Goal: Task Accomplishment & Management: Complete application form

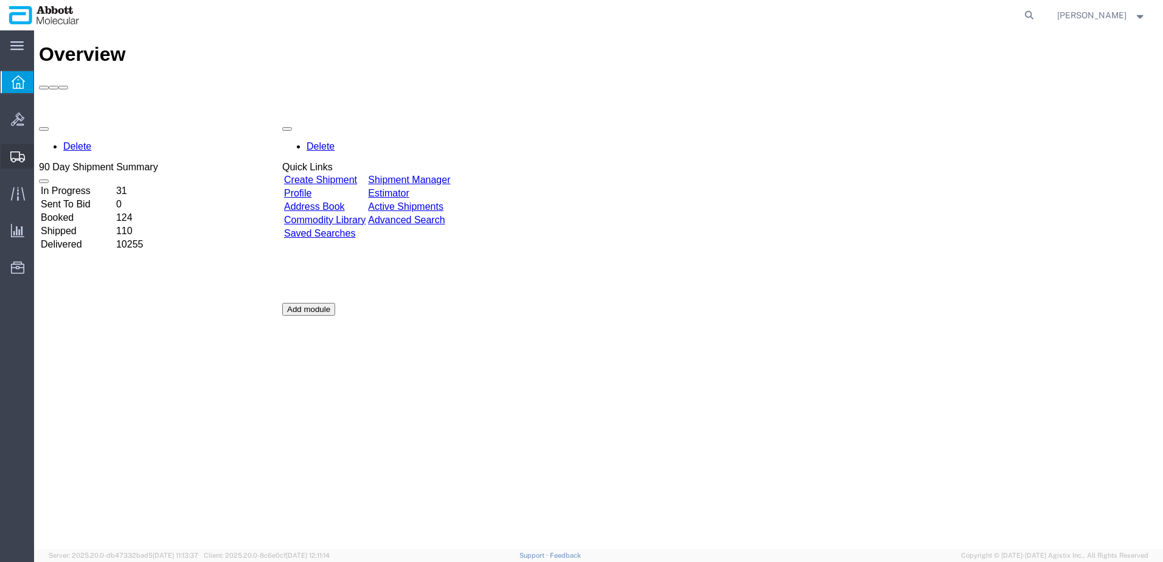
click at [0, 0] on span "Create from Template" at bounding box center [0, 0] width 0 height 0
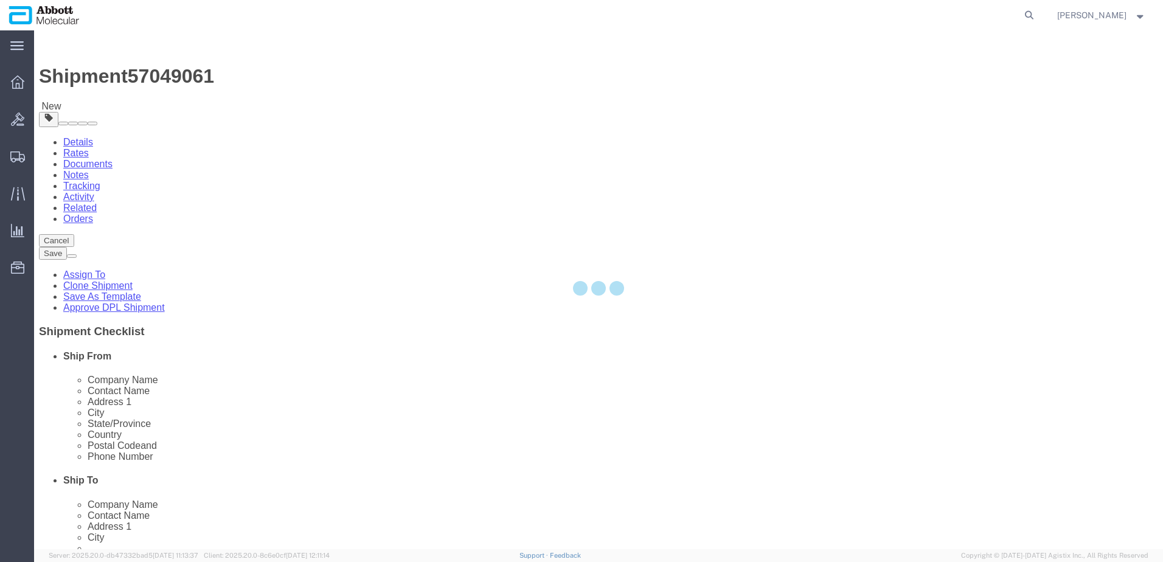
select select "48451"
select select
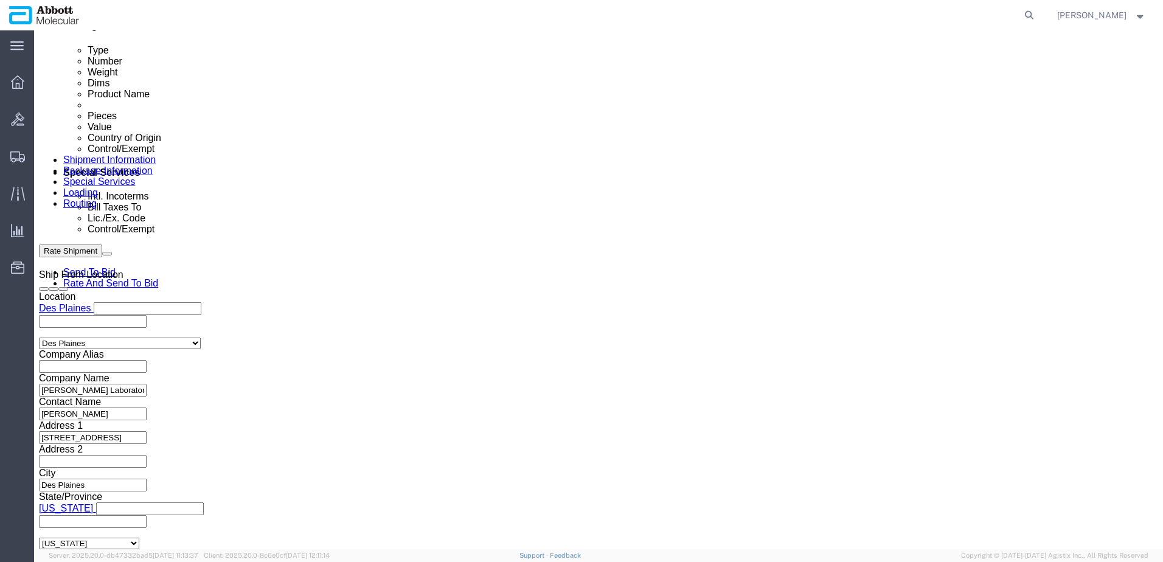
scroll to position [669, 0]
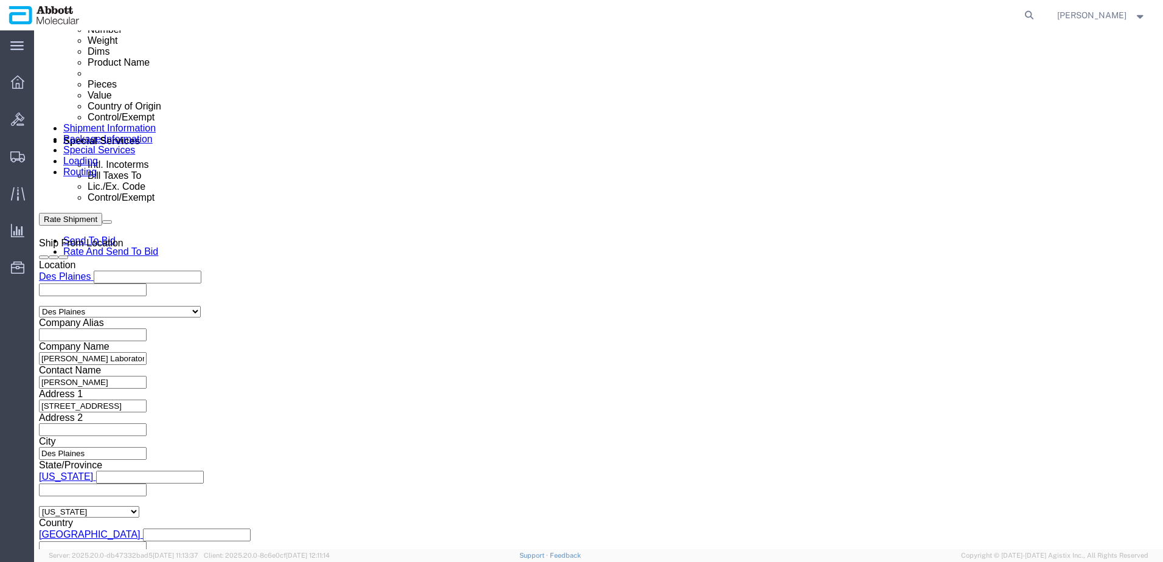
click input "text"
paste input "1 Box: 22x18x18: 12 Kgs Dry Ice Invoices Included: NB [DATE]"
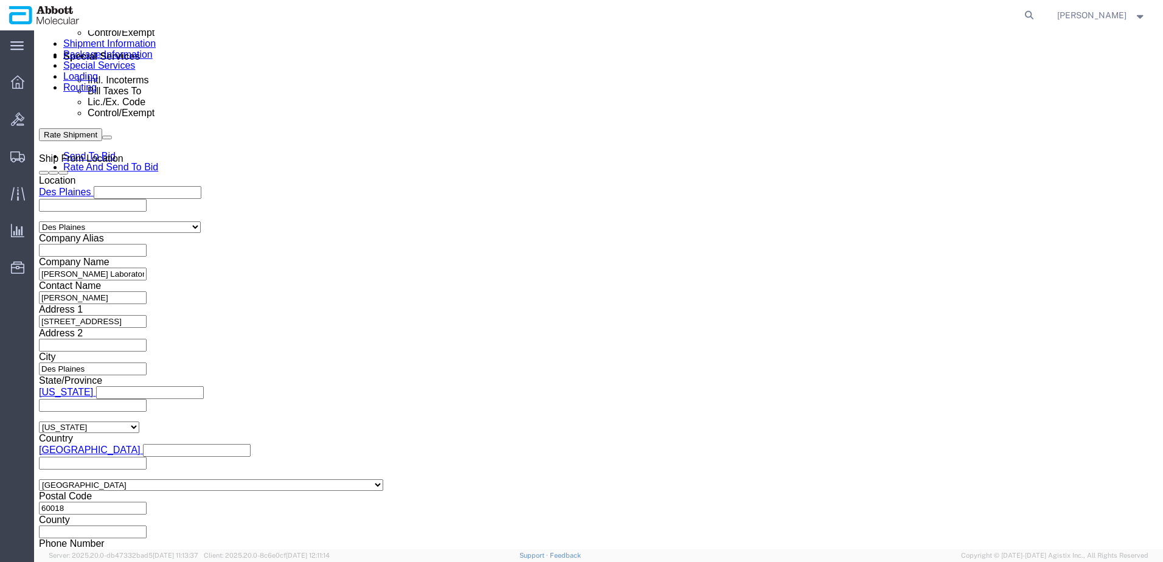
scroll to position [760, 0]
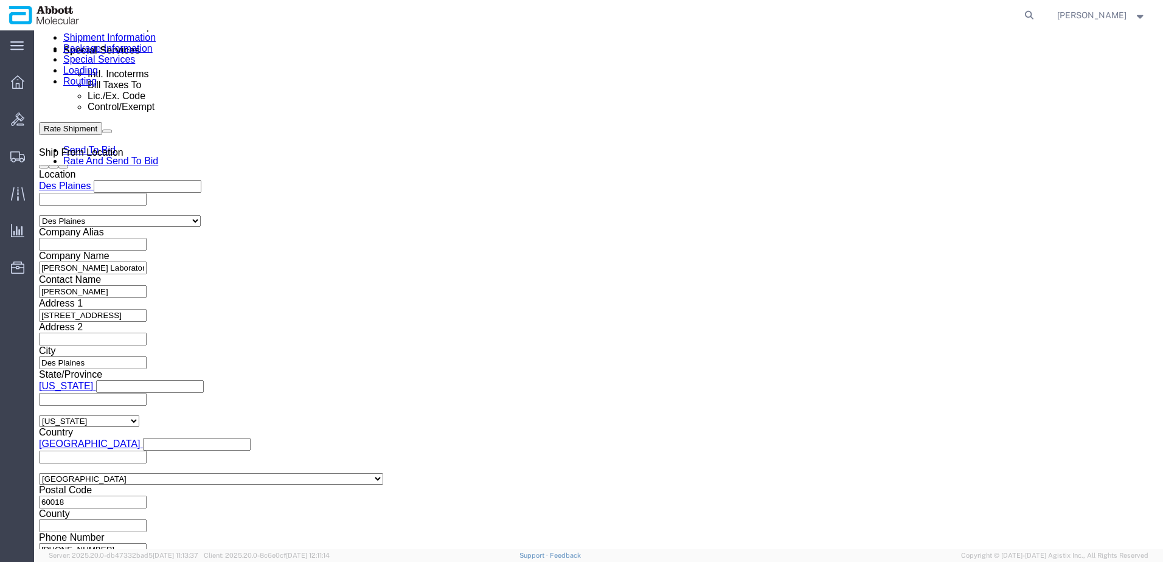
type input "NB [DATE]"
click button "Continue"
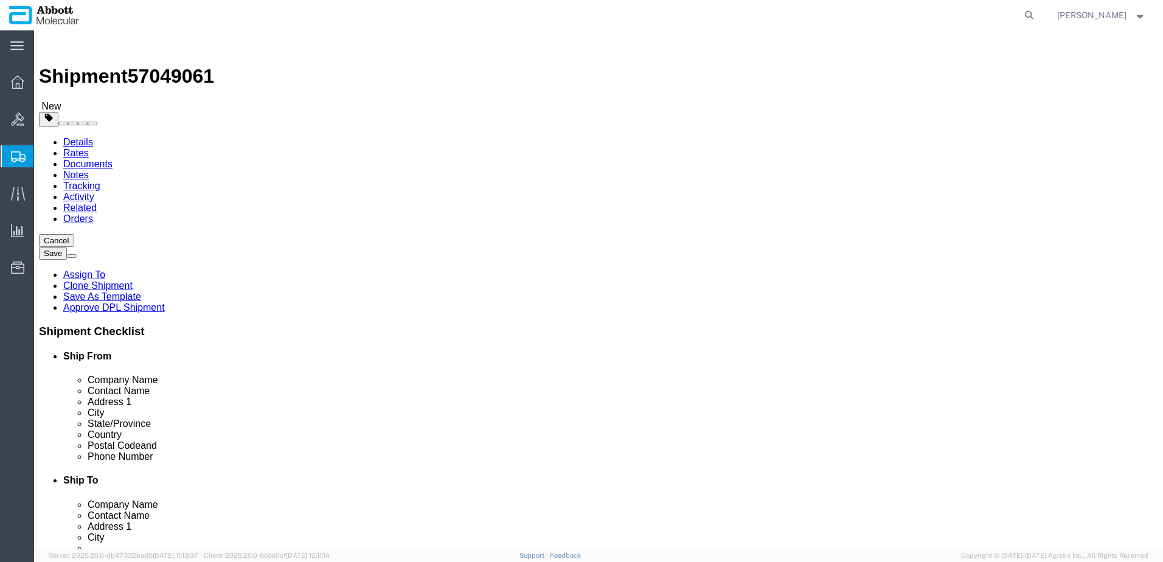
click select "Select Box (B) Box (C) Box (D) Cardboard Box(es) Crate (Instrument) Crate(s) En…"
select select "BOXC"
click select "Select Box (B) Box (C) Box (D) Cardboard Box(es) Crate (Instrument) Crate(s) En…"
type input "22.00"
type input "18.00"
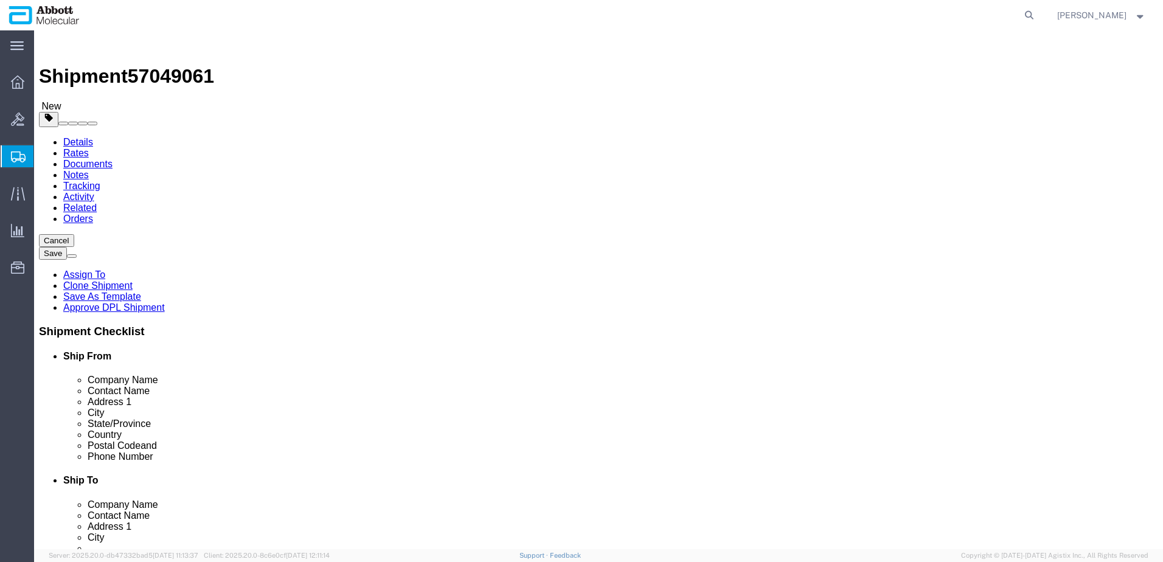
type input "18.00"
drag, startPoint x: 188, startPoint y: 275, endPoint x: 140, endPoint y: 280, distance: 48.3
click div "Weight 0.00 Select kgs lbs Ship. t°"
type input "18"
click input "checkbox"
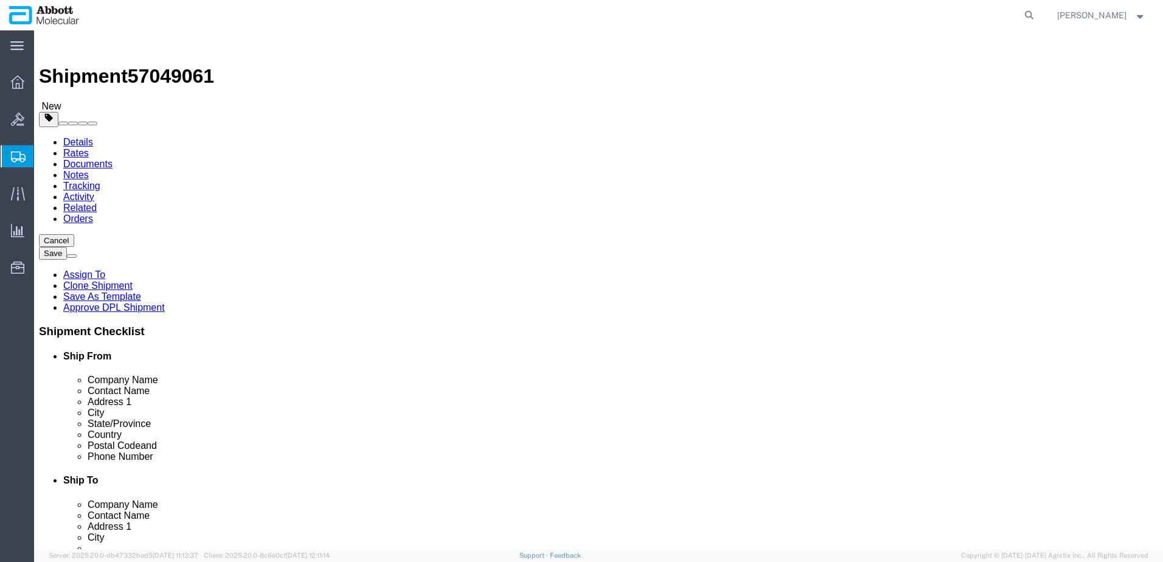
checkbox input "true"
type input "FROZEN"
click link "Add Content"
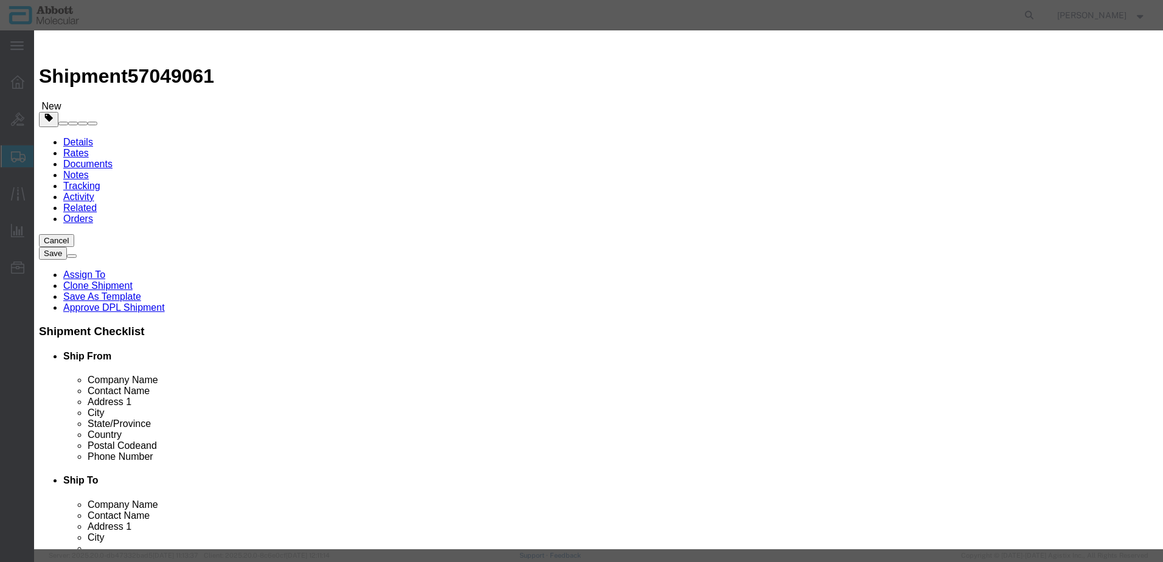
click input "text"
type input "02G3110"
click td "Model: 02G3110"
type input "1"
select select
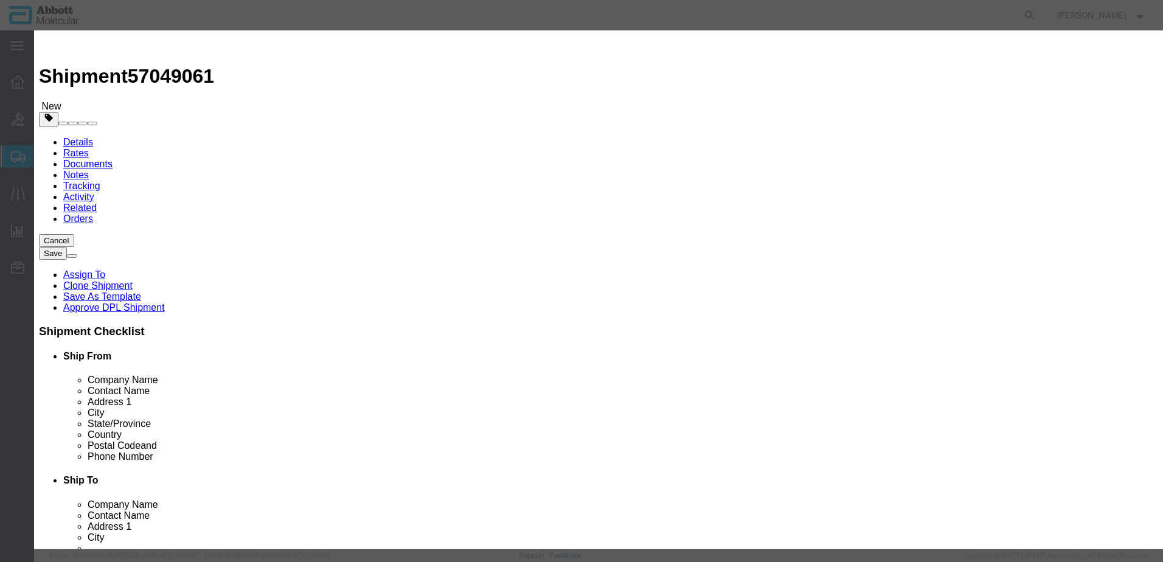
select select "US"
type input "FROZEN"
type input "3822190080"
select select "BIS"
checkbox input "false"
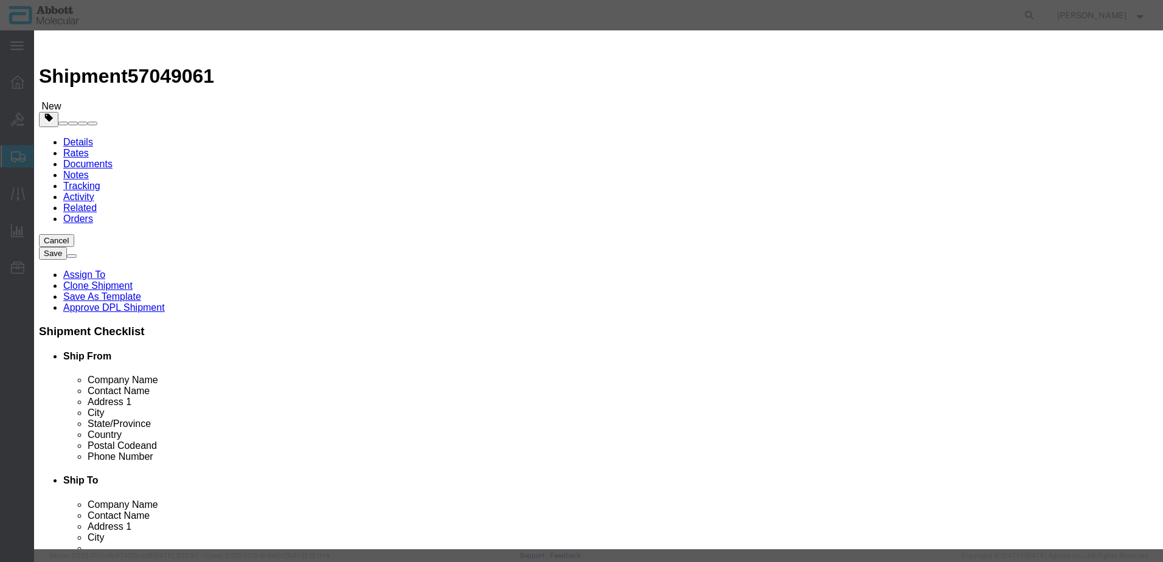
checkbox input "false"
type input "02G3110"
type textarea "[PERSON_NAME] RealTime [MEDICAL_DATA]-1 Amplification Reagent Kit"
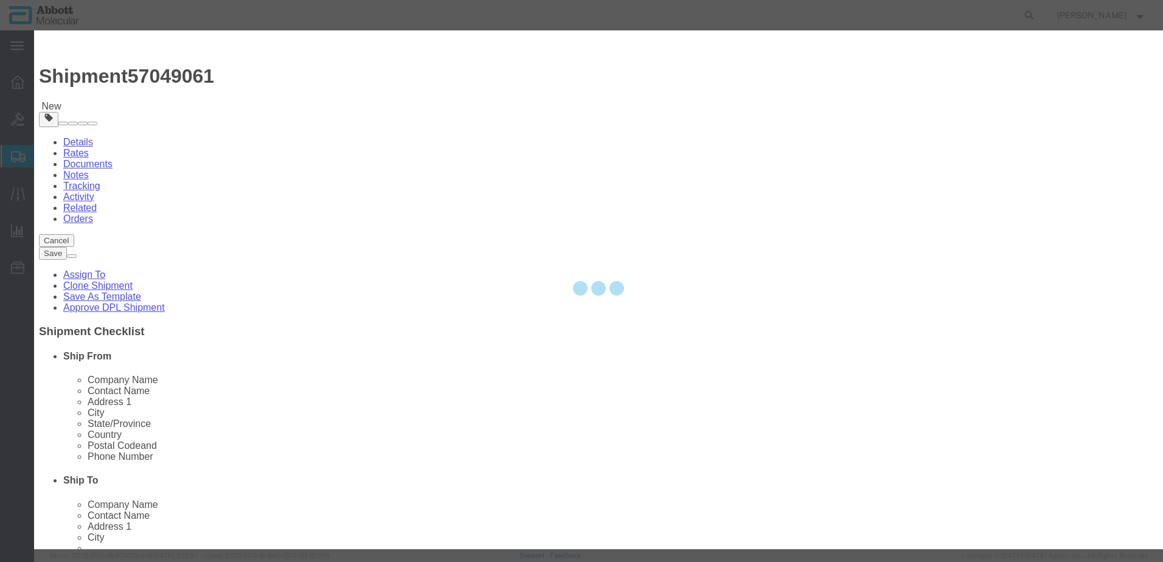
select select "NLR"
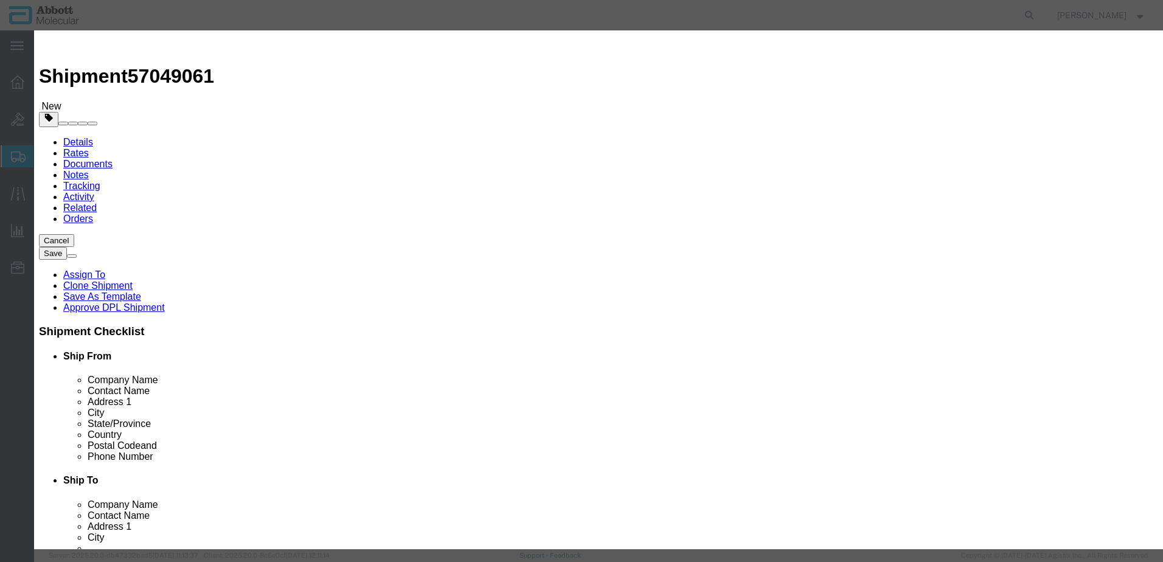
type input "02G3110"
type input "1"
click select "Select Account Type Activity ID Airline Appointment Number ASN Batch Number Bil…"
select select "BATCH_NUMBER"
click select "Select Account Type Activity ID Airline Appointment Number ASN Batch Number Bil…"
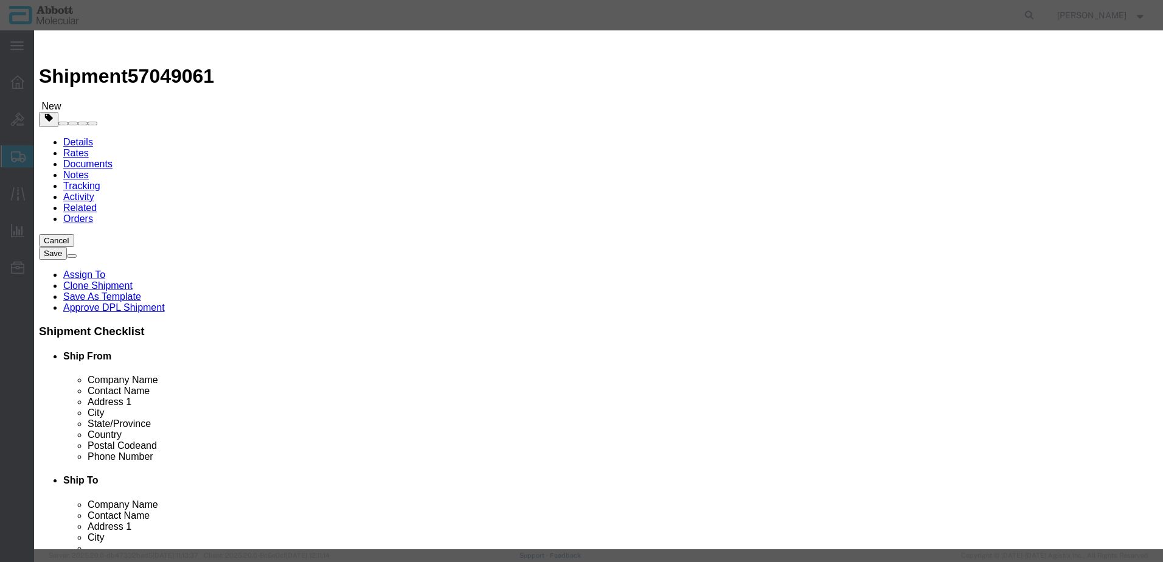
type input "418729"
click button "Save & Close"
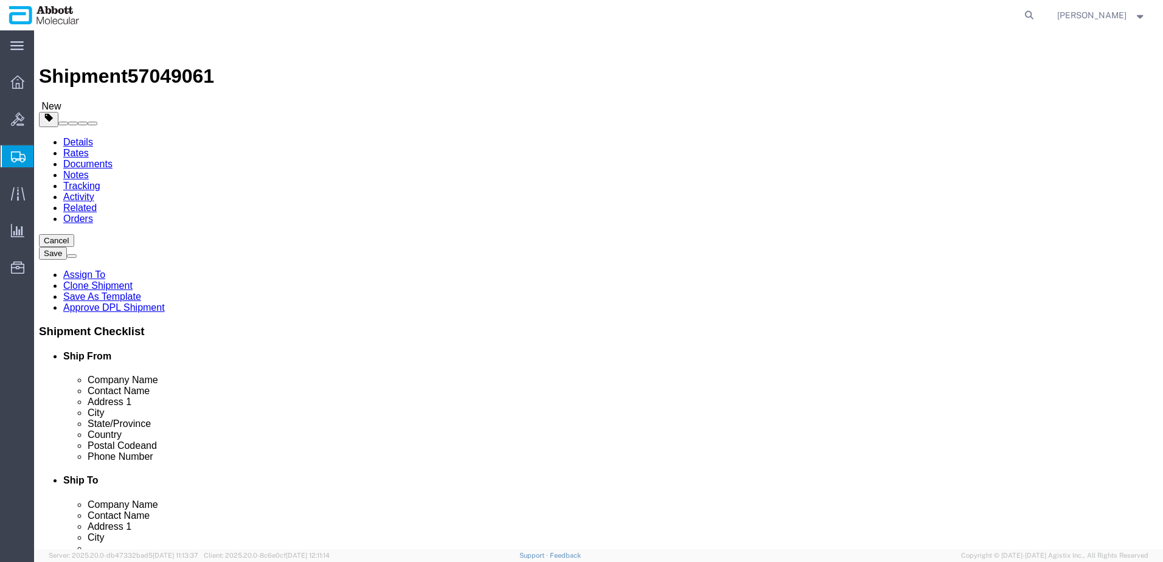
click dd "1.00 Each"
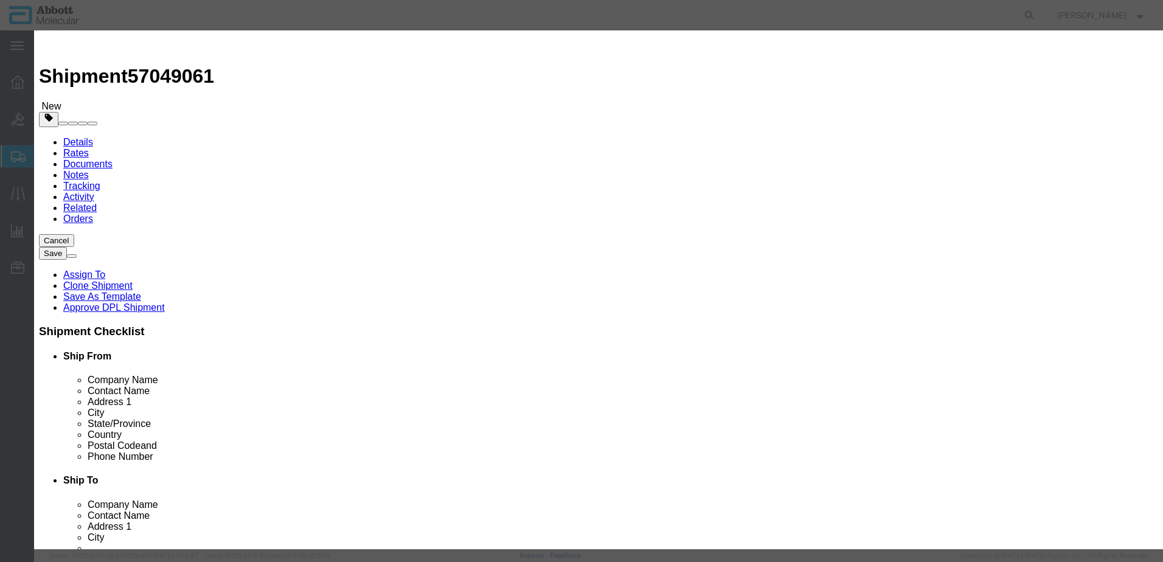
scroll to position [122, 0]
click button "Close"
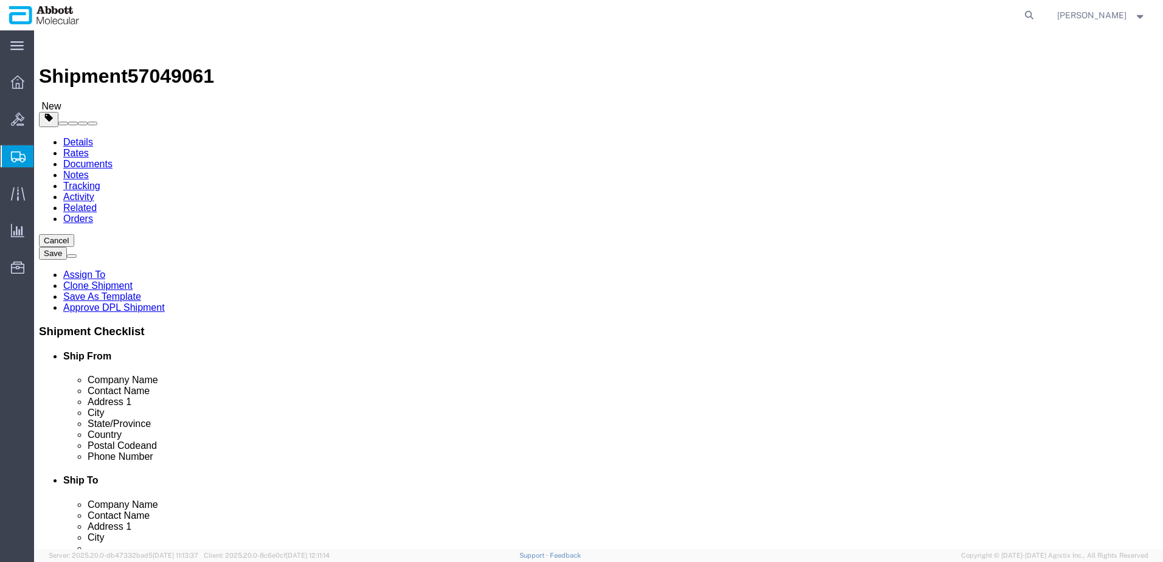
click button "Continue"
drag, startPoint x: 33, startPoint y: 12, endPoint x: 165, endPoint y: 14, distance: 132.6
click h1 "Shipment 57049061"
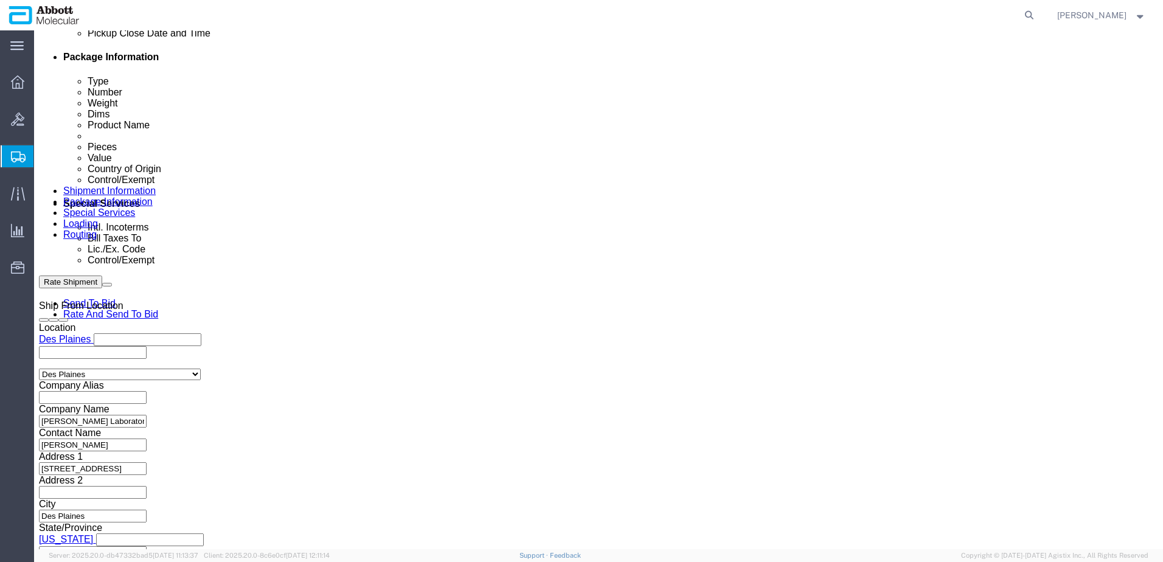
scroll to position [608, 0]
click select "Select Carriage Insurance Paid Carriage Paid To Cost and Freight Cost Insurance…"
select select "DAP"
click select "Select Carriage Insurance Paid Carriage Paid To Cost and Freight Cost Insurance…"
select select "SHIP"
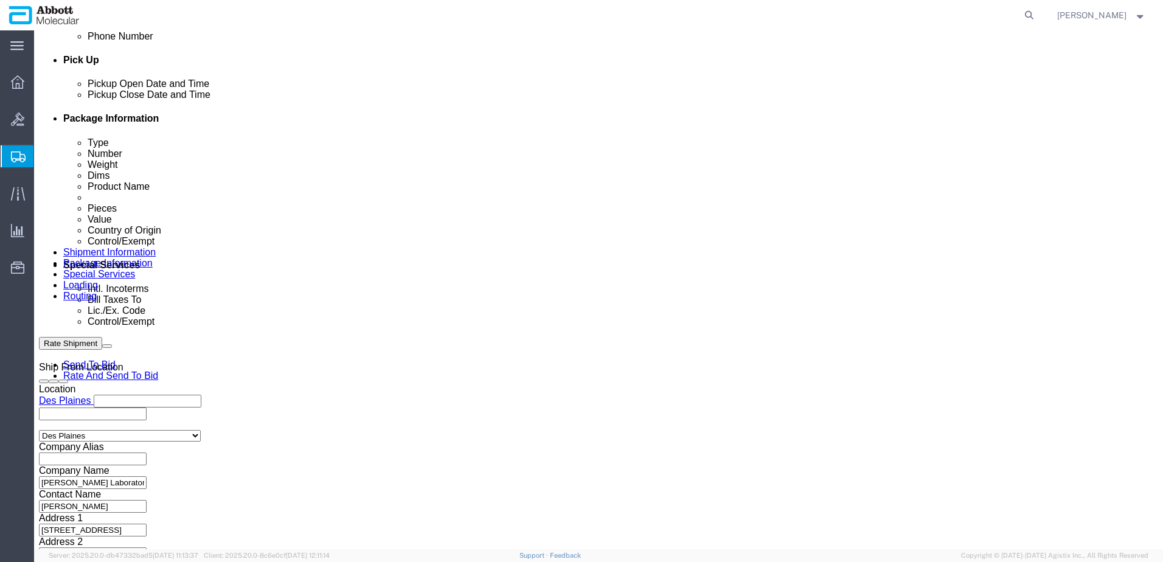
scroll to position [547, 0]
click select "Select Recipient Account Sender/Shipper Third Party Account"
select select "SHIP"
click select "Select Recipient Account Sender/Shipper Third Party Account"
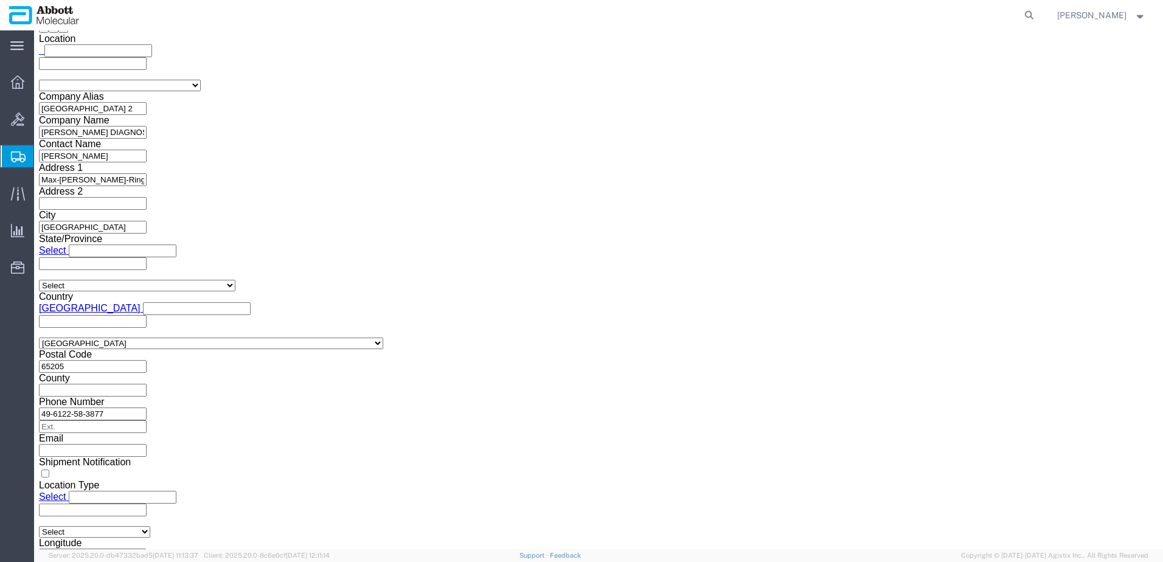
scroll to position [1622, 0]
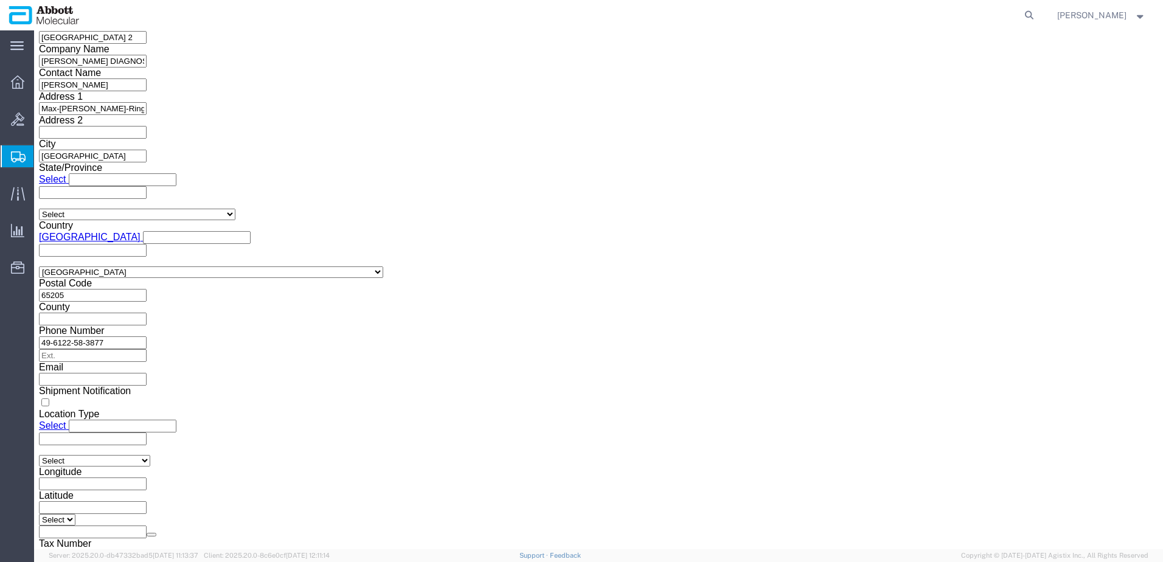
click button "Upload"
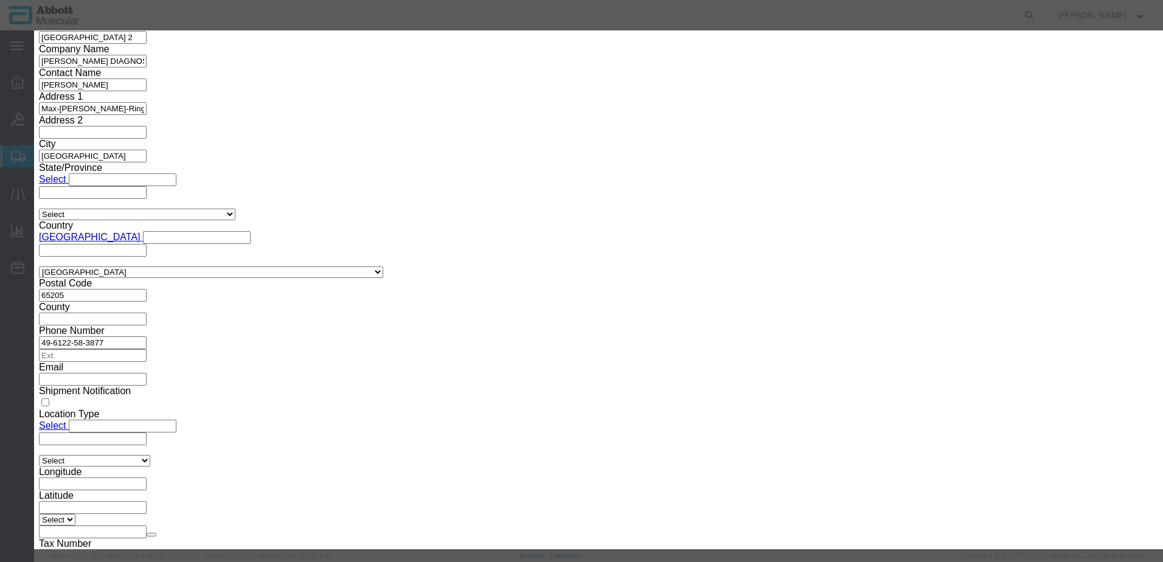
click button "Browse"
type input "C:\fakepath\NB [DATE] SLI DSV.pdf"
click button "Upload"
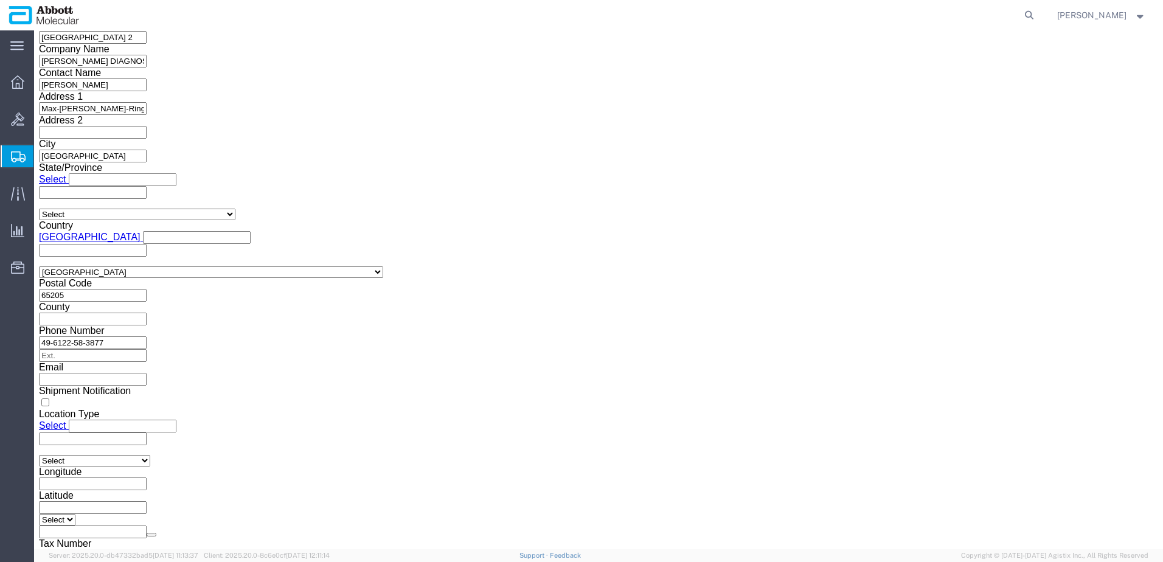
copy h1 "Shipment 57049061"
click button "Rate Shipment"
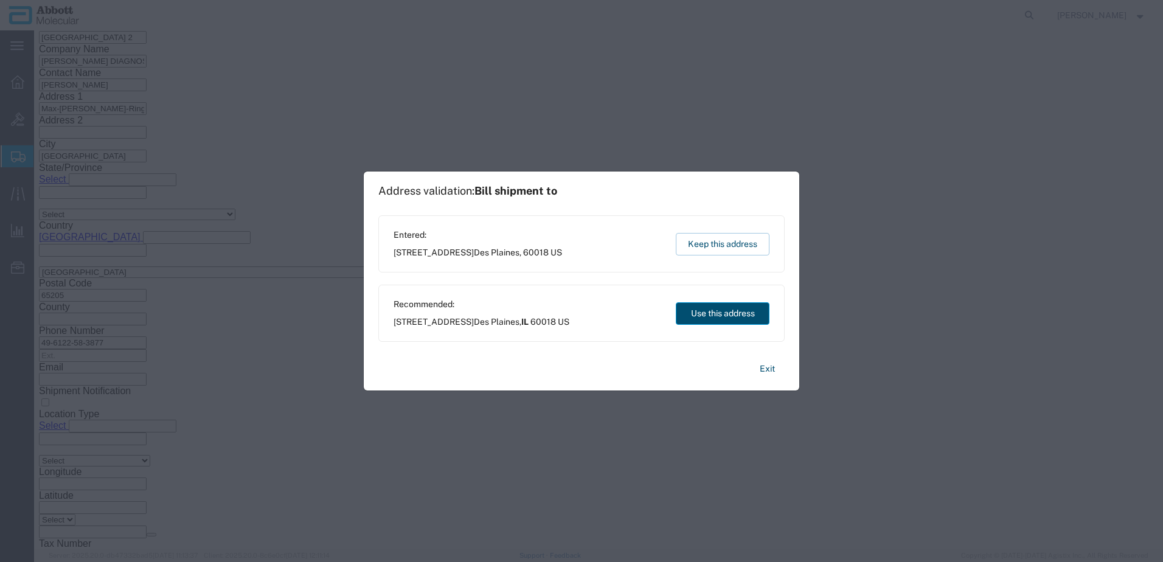
click at [699, 315] on button "Use this address" at bounding box center [723, 313] width 94 height 23
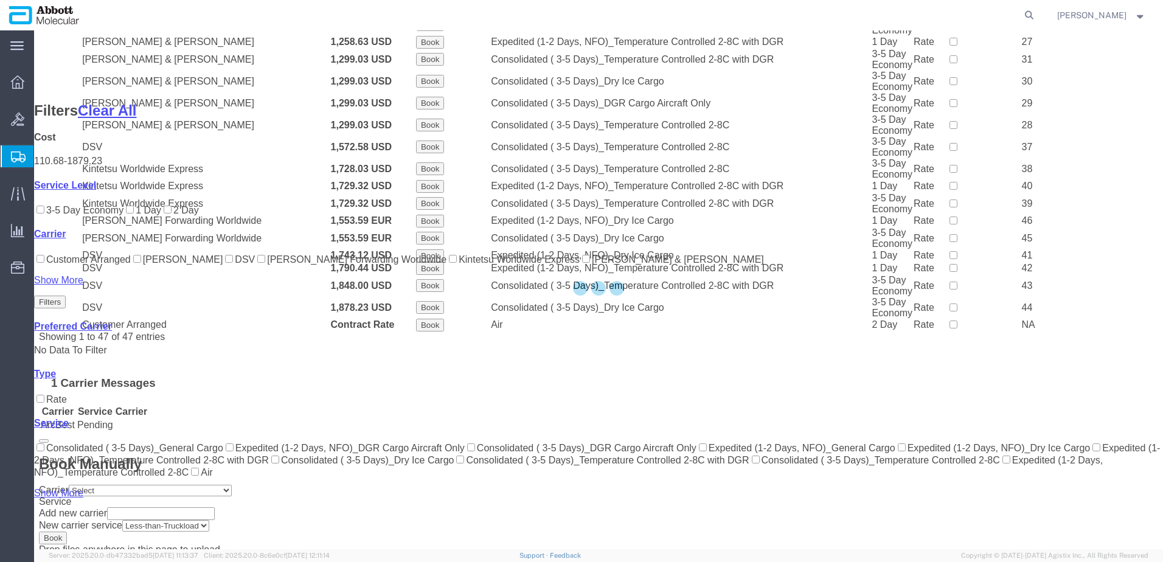
scroll to position [837, 0]
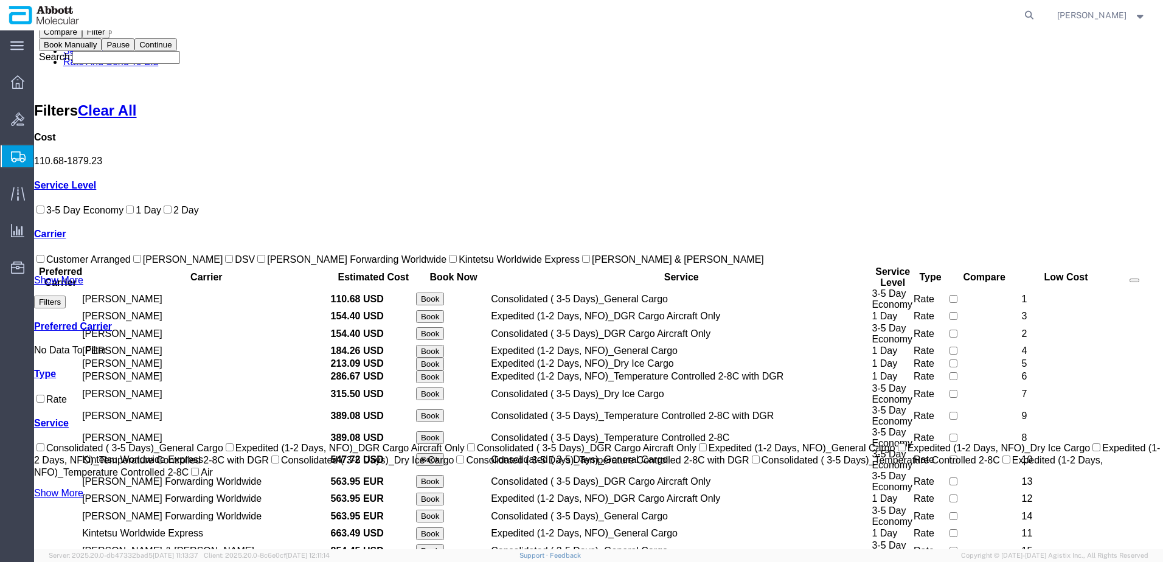
click at [223, 265] on label "DSV" at bounding box center [239, 259] width 32 height 10
click at [225, 263] on input "DSV" at bounding box center [229, 259] width 8 height 8
checkbox input "true"
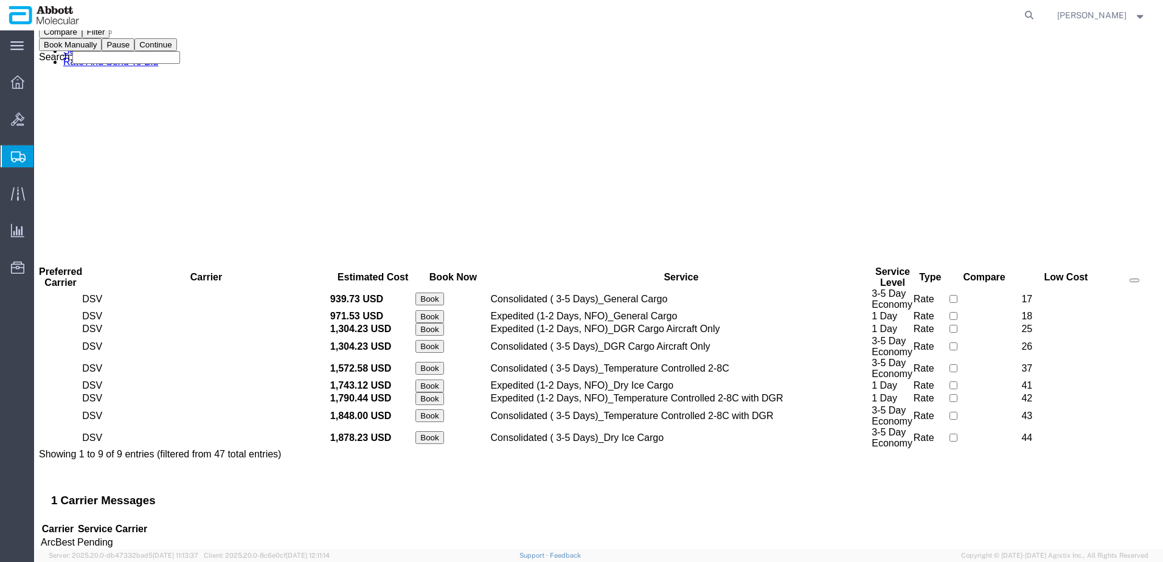
scroll to position [0, 0]
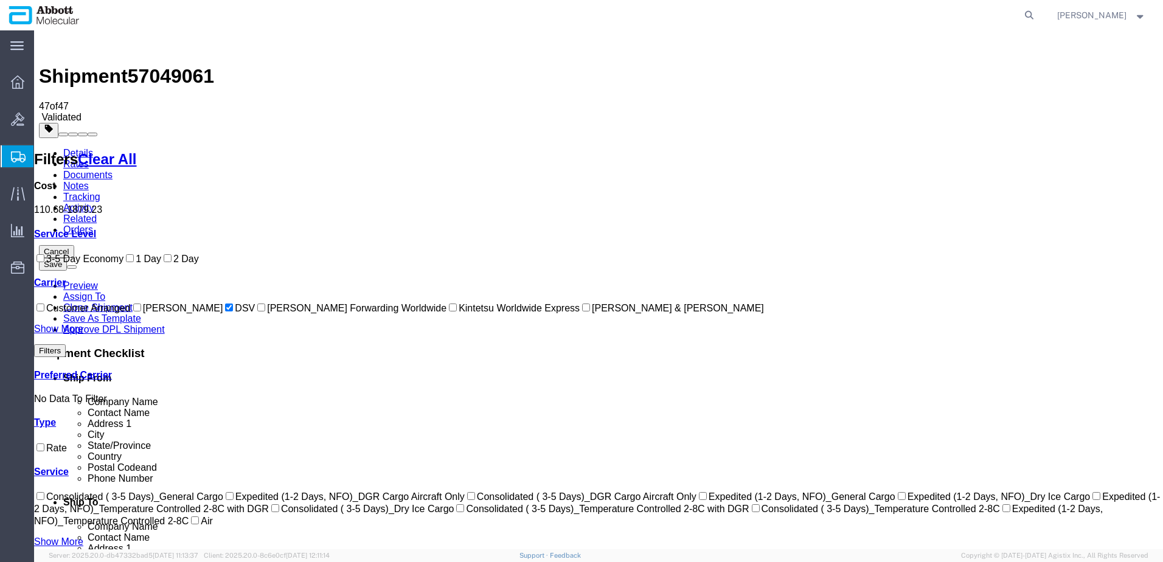
click at [50, 47] on img at bounding box center [46, 42] width 15 height 15
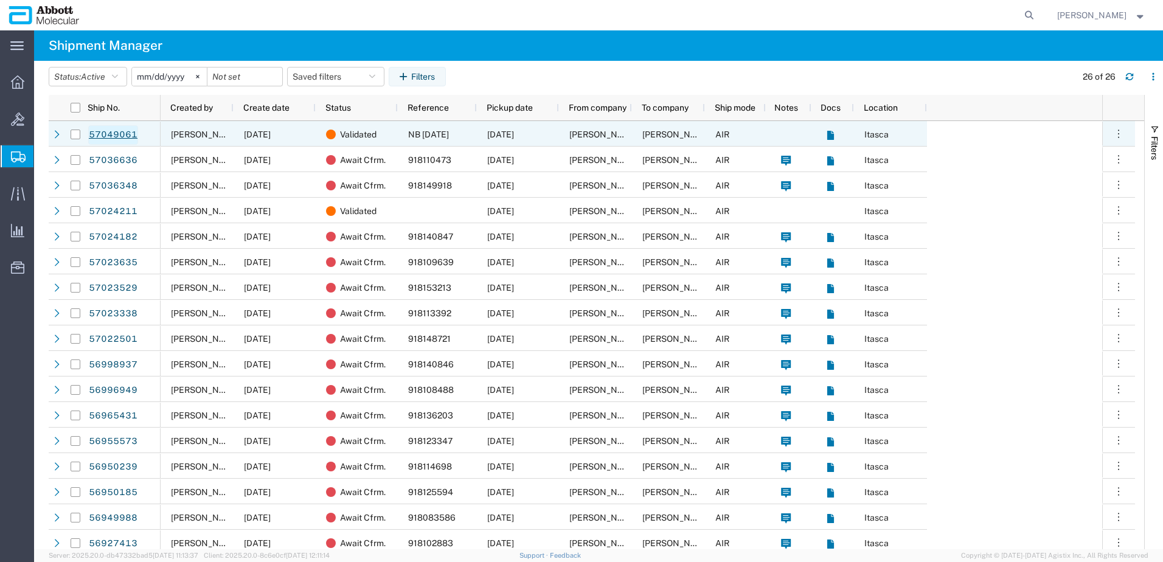
click at [112, 137] on link "57049061" at bounding box center [113, 134] width 50 height 19
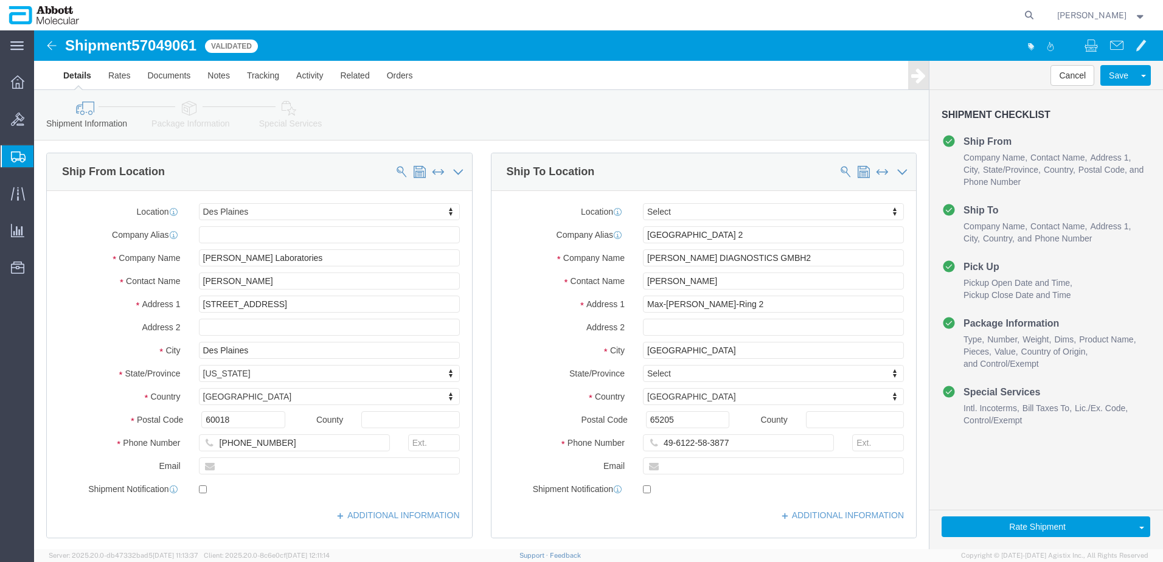
select select "48451"
select select
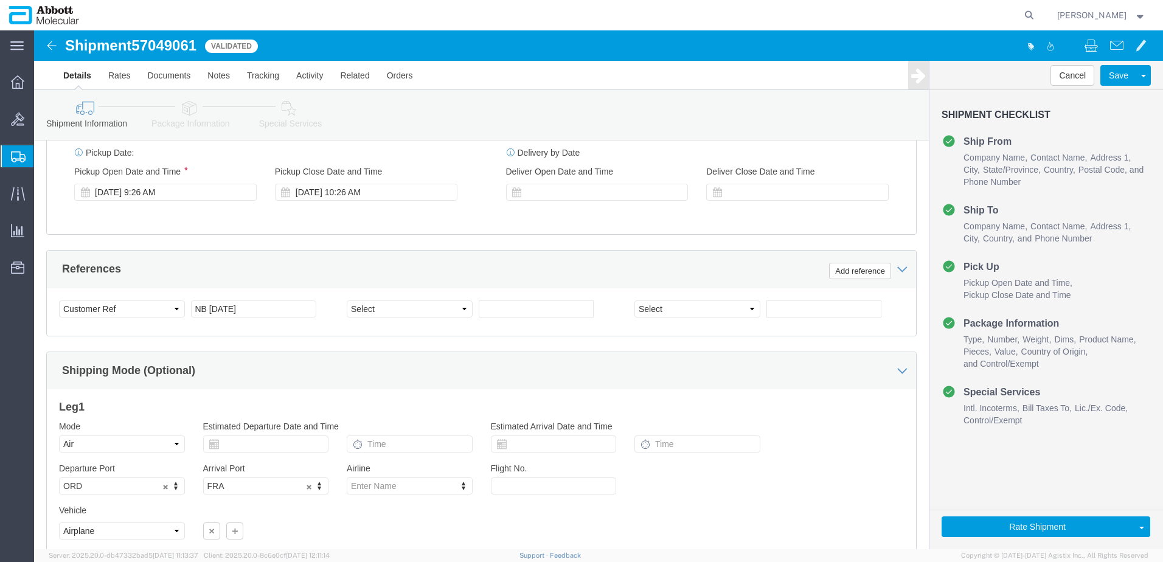
scroll to position [760, 0]
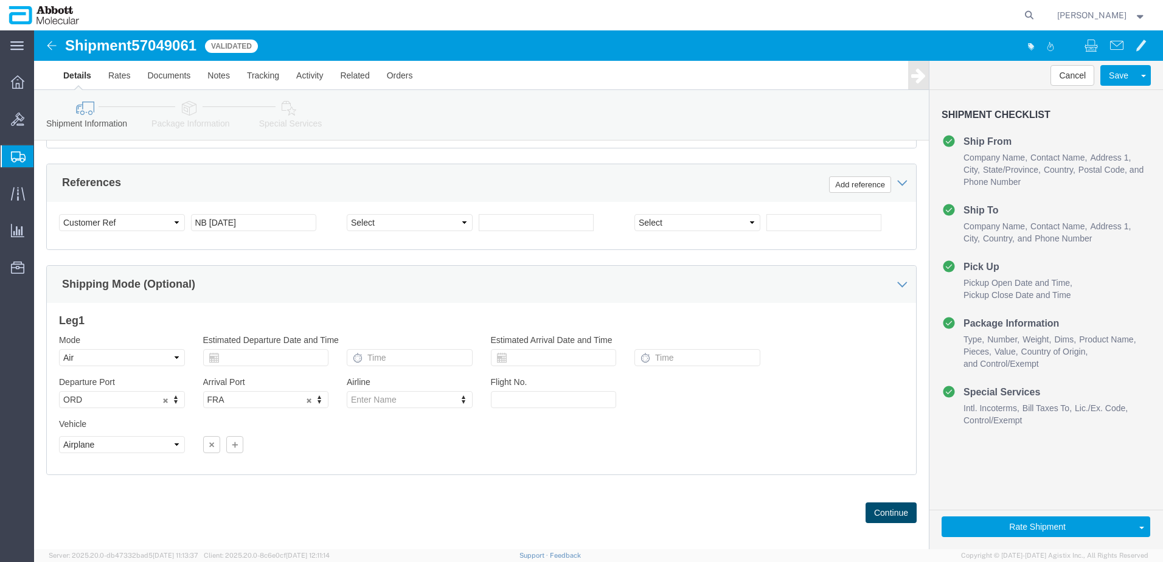
click button "Continue"
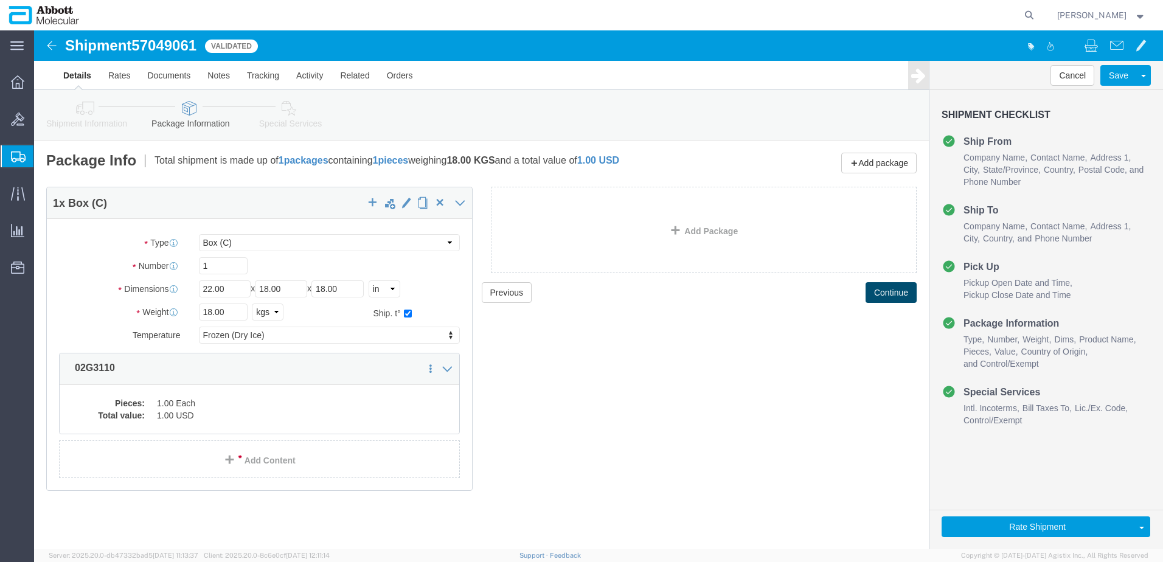
click button "Continue"
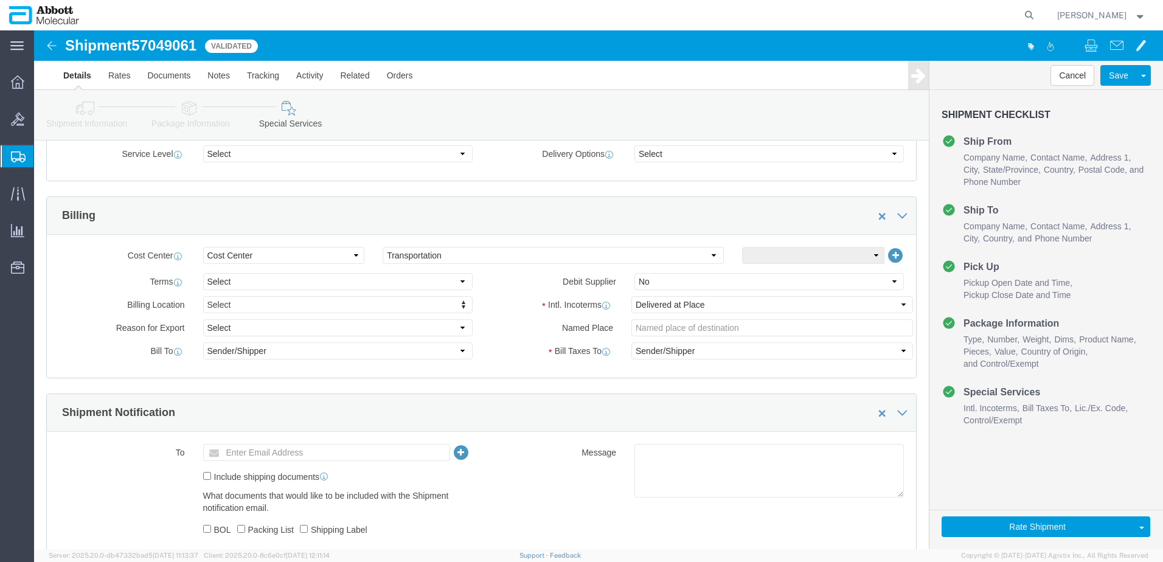
scroll to position [487, 0]
click select "Select Recipient Account Sender/Shipper Third Party Account"
select select "RCPN"
click select "Select Recipient Account Sender/Shipper Third Party Account"
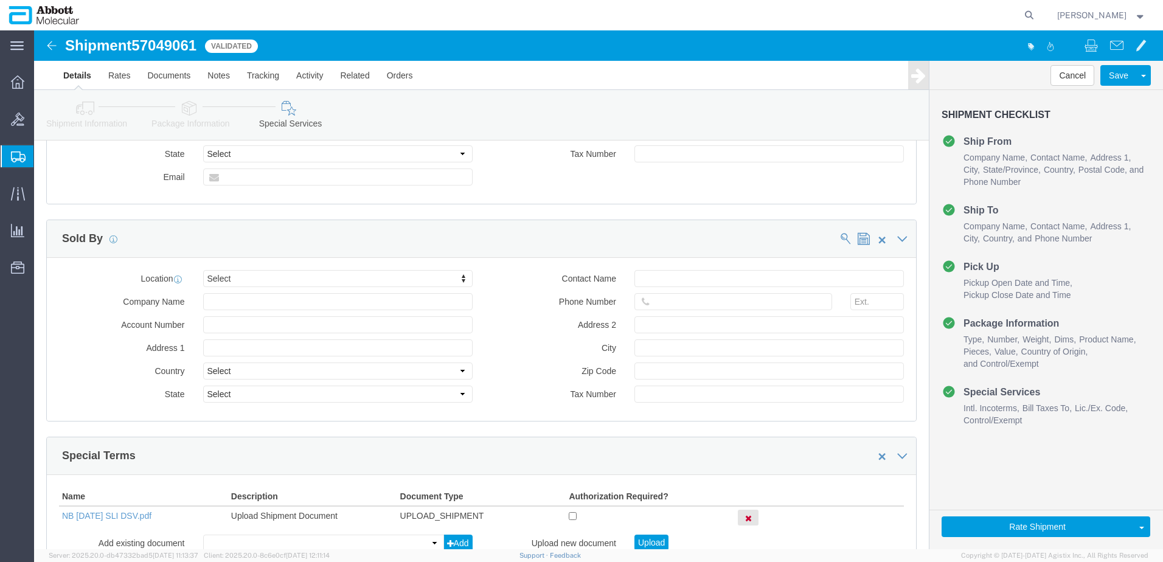
scroll to position [1739, 0]
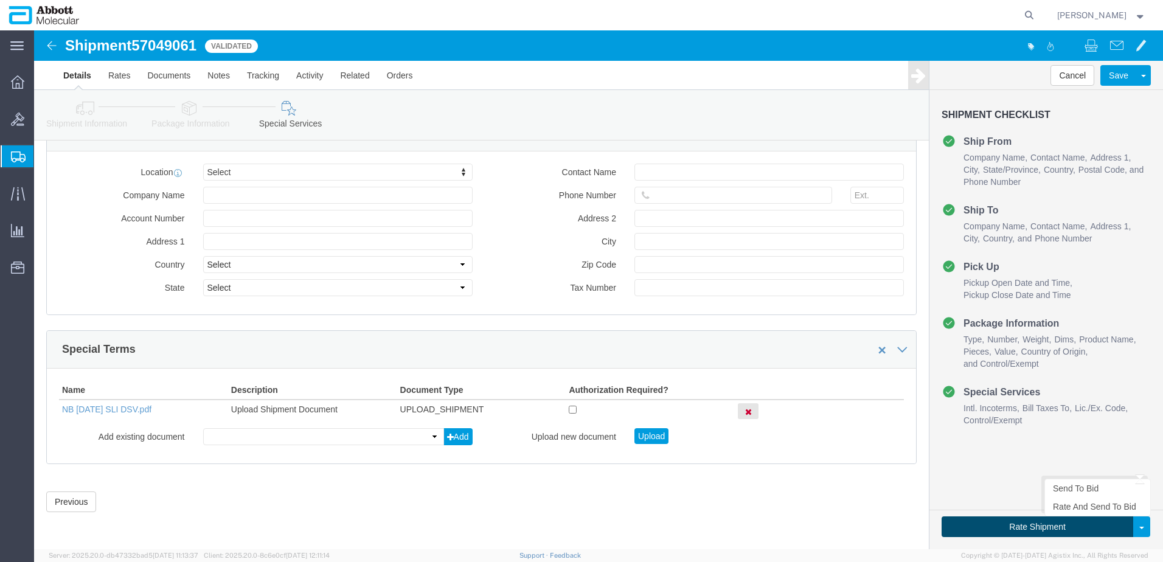
click button "Rate Shipment"
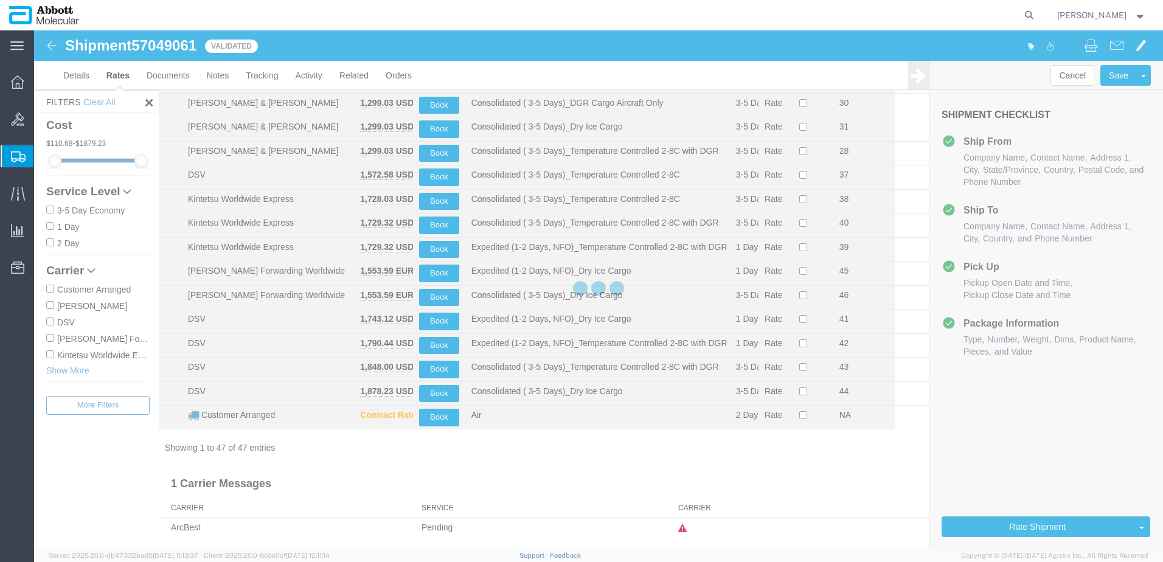
scroll to position [837, 0]
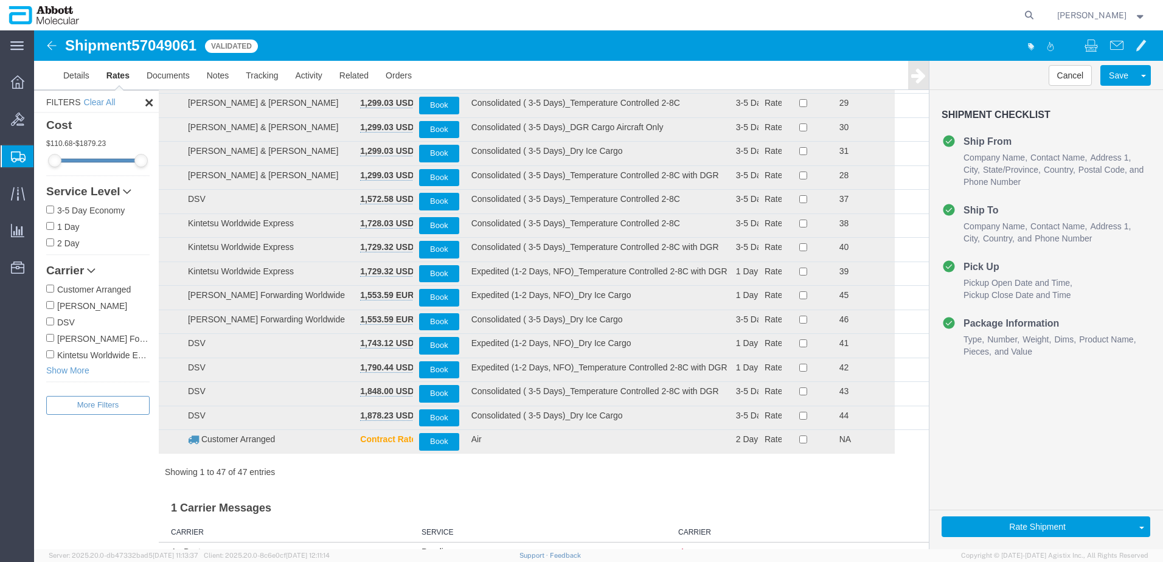
click at [50, 324] on input "DSV" at bounding box center [50, 322] width 8 height 8
checkbox input "true"
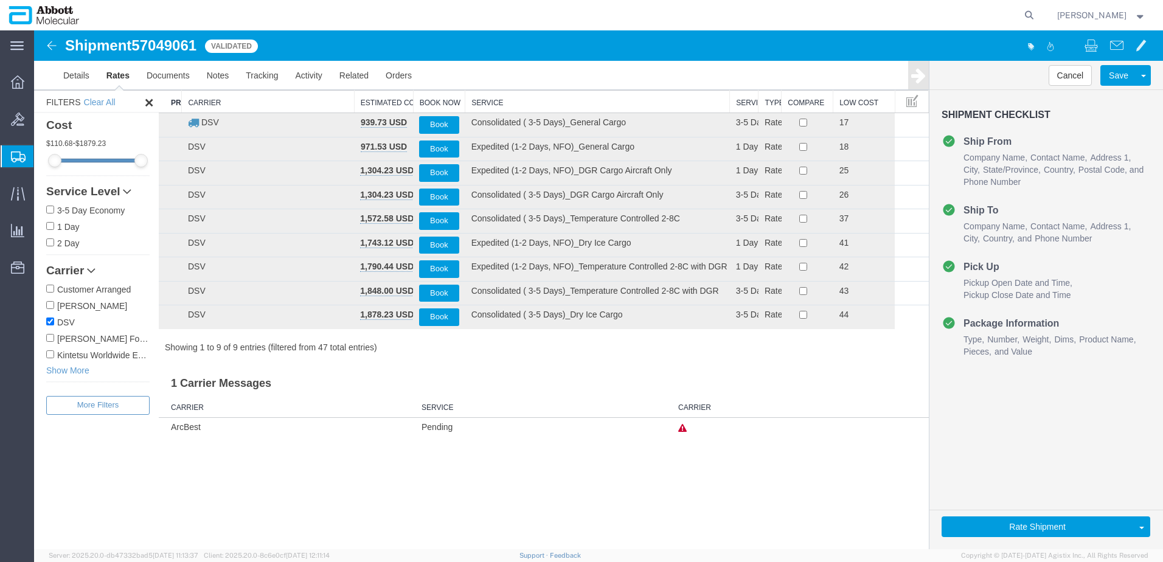
scroll to position [0, 0]
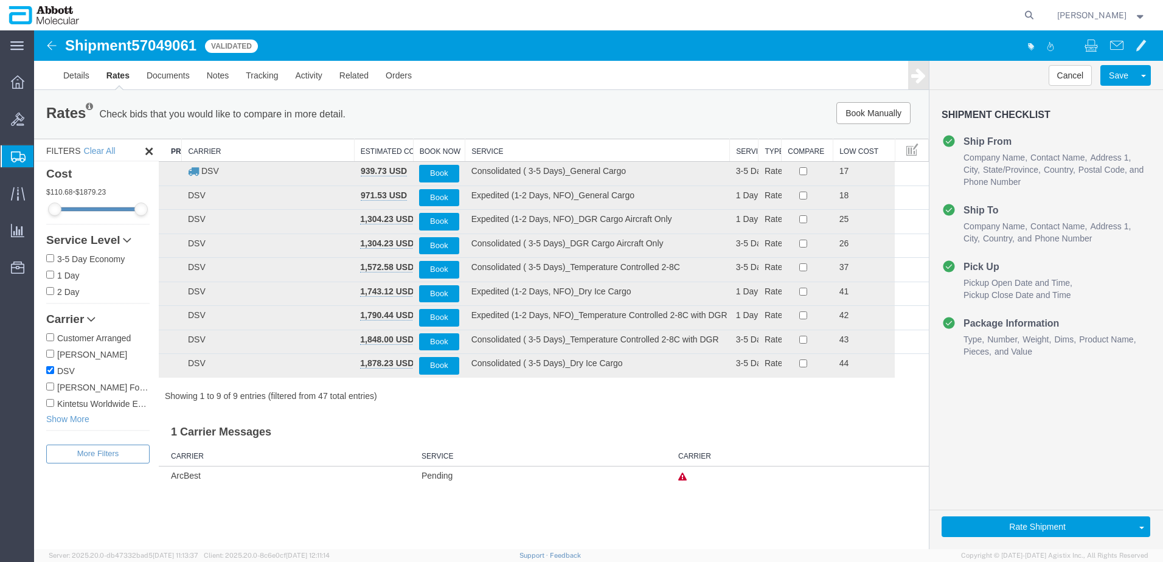
click at [486, 149] on th "Service" at bounding box center [597, 150] width 265 height 23
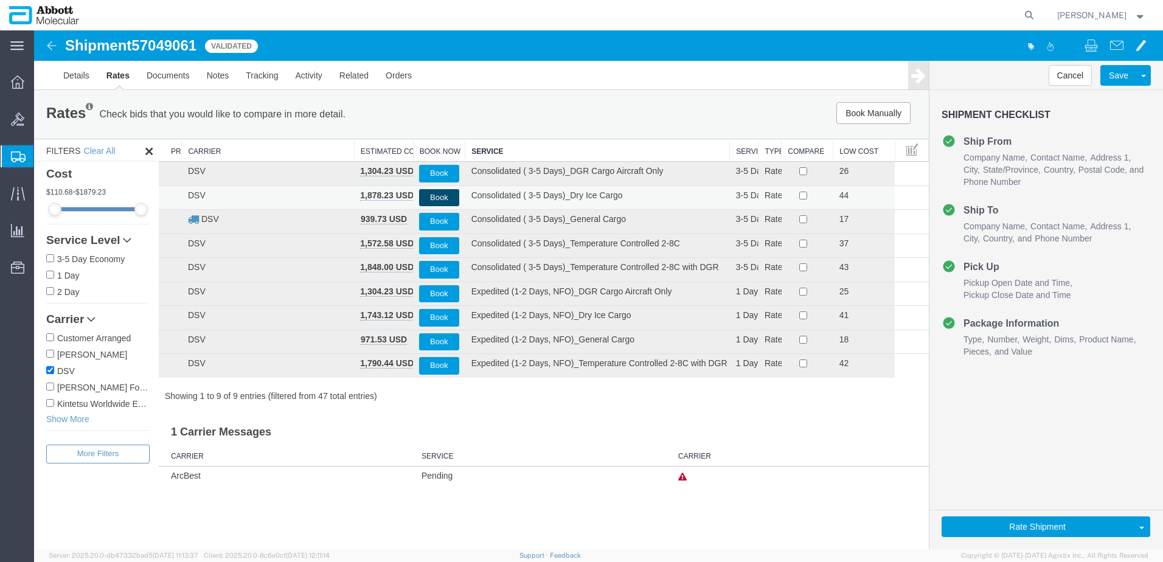
click at [438, 197] on button "Book" at bounding box center [439, 198] width 40 height 18
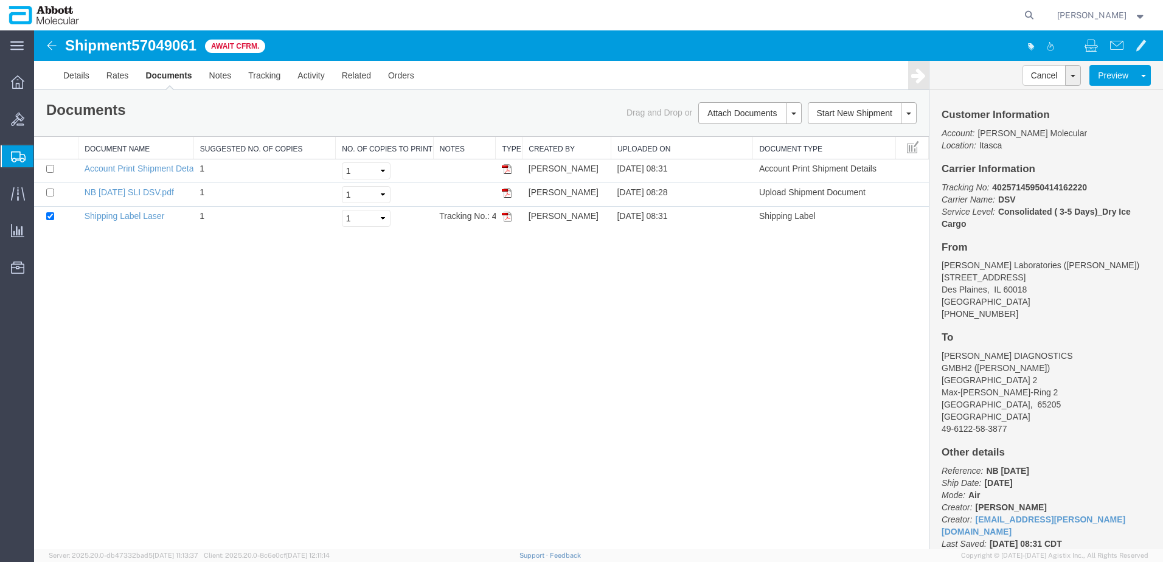
click at [0, 0] on span "Create from Template" at bounding box center [0, 0] width 0 height 0
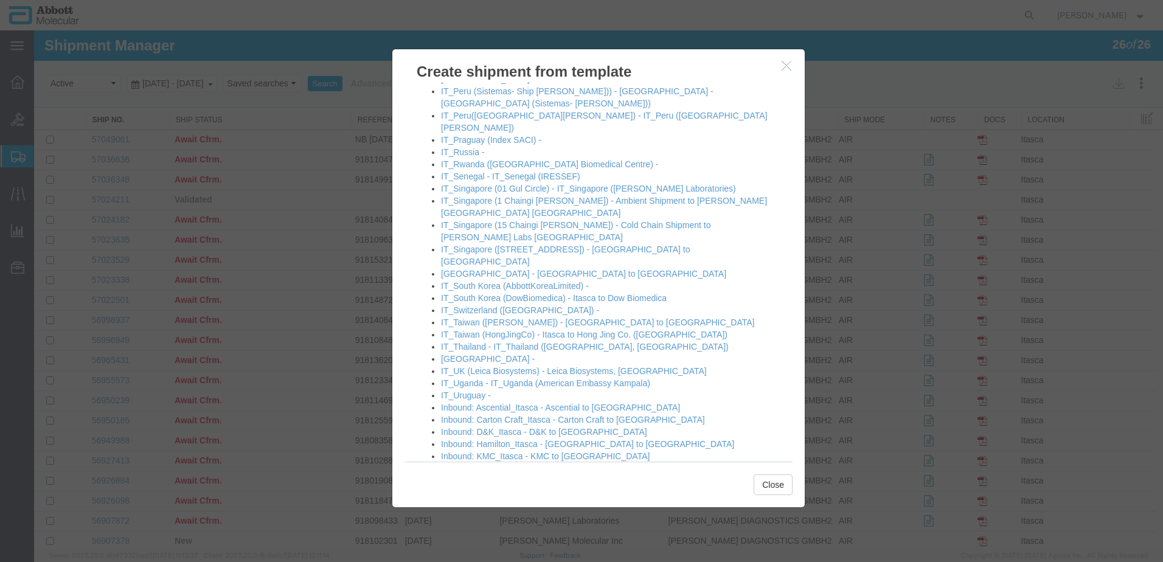
scroll to position [1034, 0]
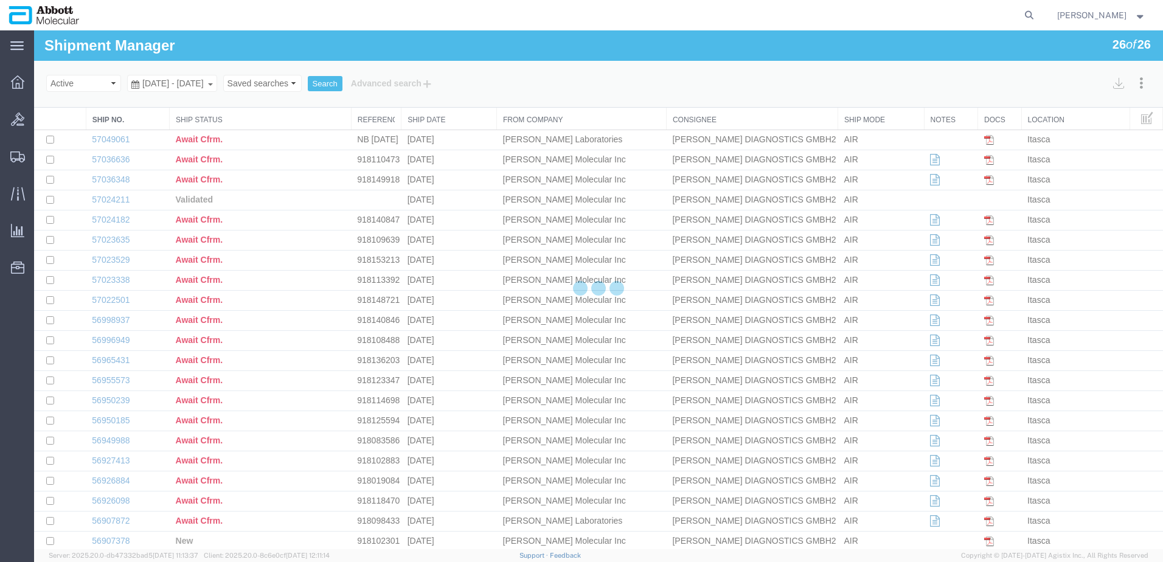
select select "48454"
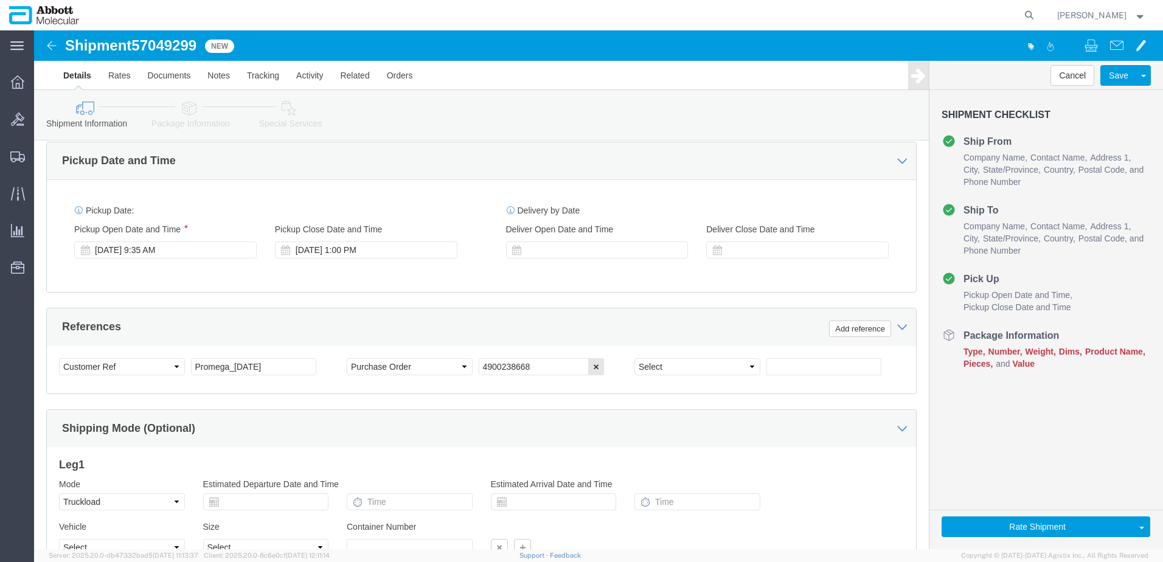
scroll to position [608, 0]
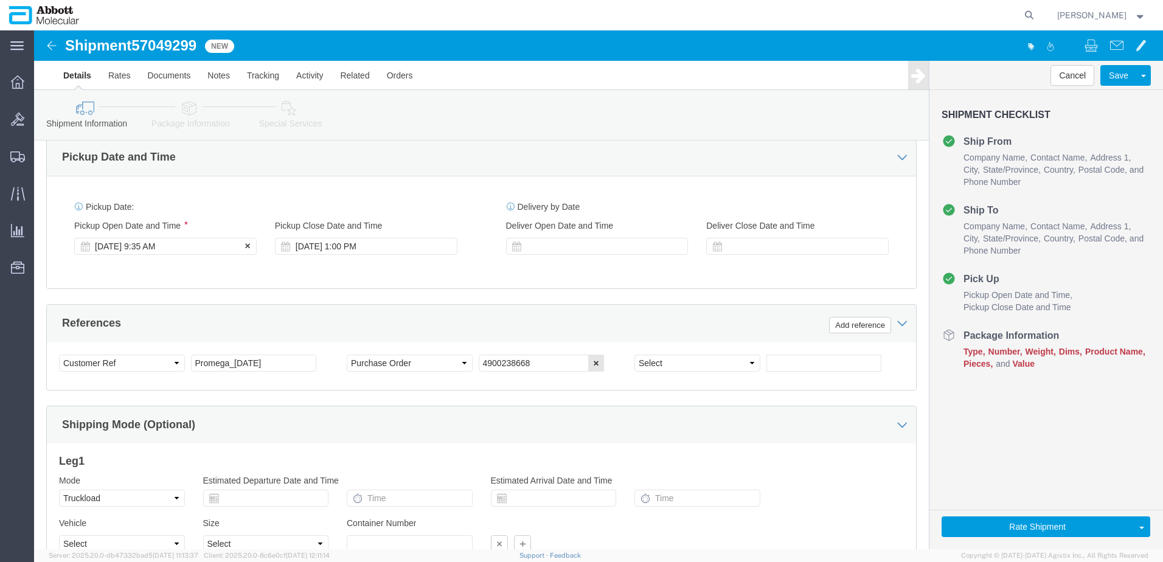
click div "[DATE] 9:35 AM"
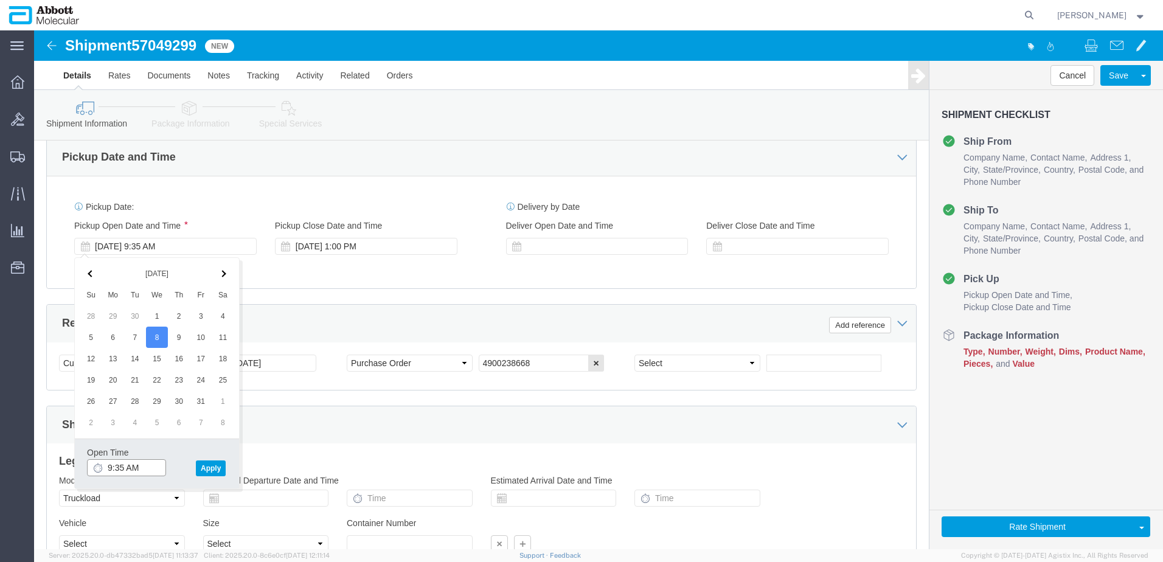
click input "9:35 AM"
type input "8:00 AM"
click button "Apply"
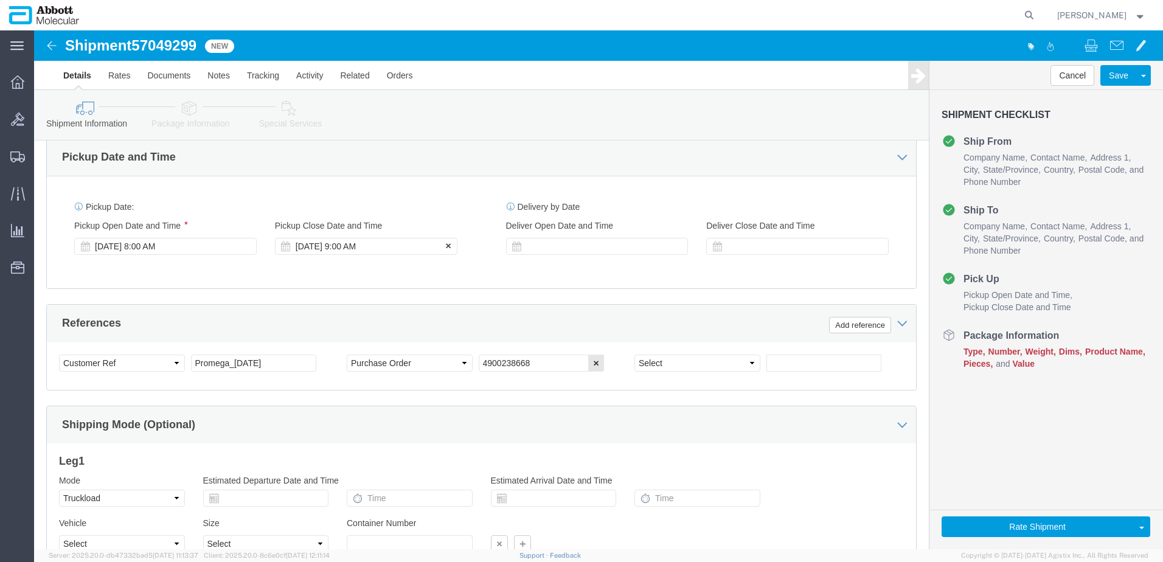
click div "[DATE] 9:00 AM"
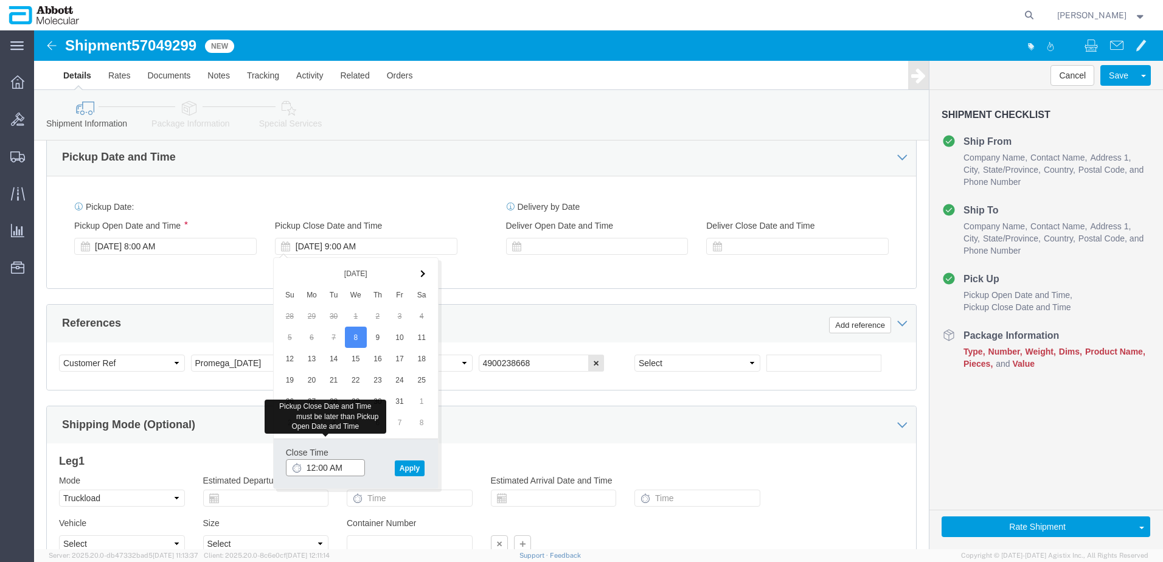
type input "12:00 PM"
click button "Apply"
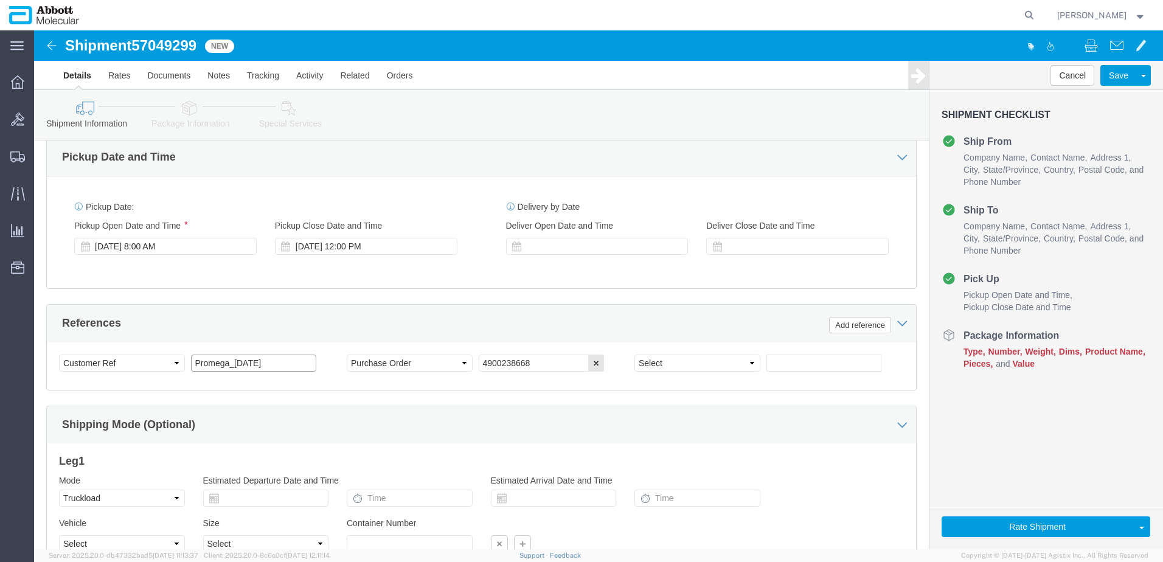
click input "Promega_[DATE]"
type input "Promega_[DATE]"
drag, startPoint x: 428, startPoint y: 332, endPoint x: 320, endPoint y: 321, distance: 108.3
click div "Select Account Type Activity ID Airline Appointment Number ASN Batch Request # …"
click input "4900238668"
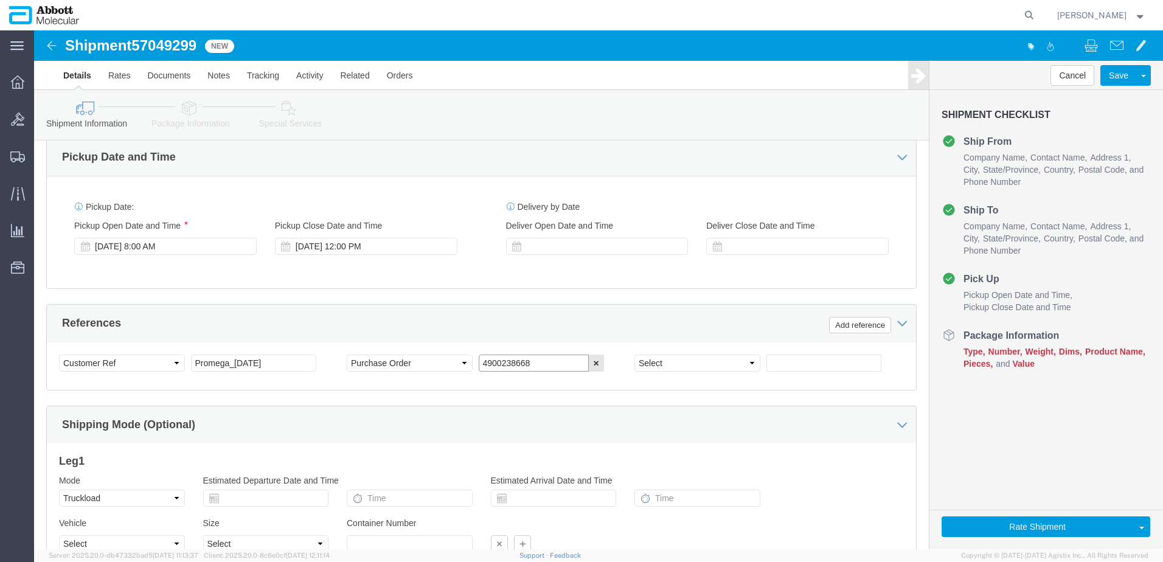
drag, startPoint x: 468, startPoint y: 333, endPoint x: 645, endPoint y: 342, distance: 177.8
click div "Select Account Type Activity ID Airline Appointment Number ASN Batch Request # …"
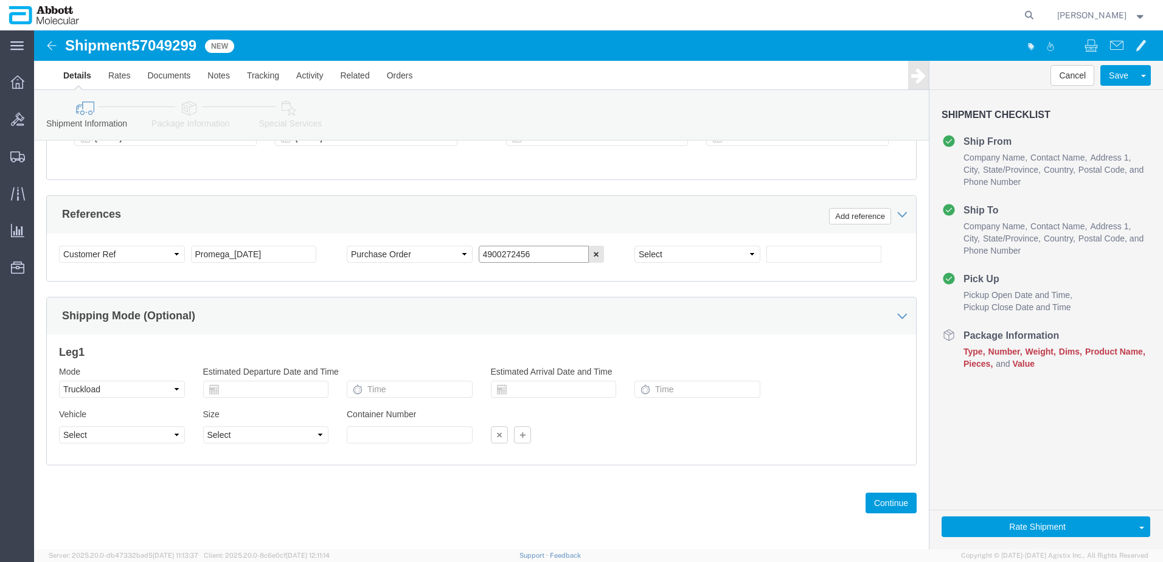
scroll to position [718, 0]
type input "4900272456"
click button "Continue"
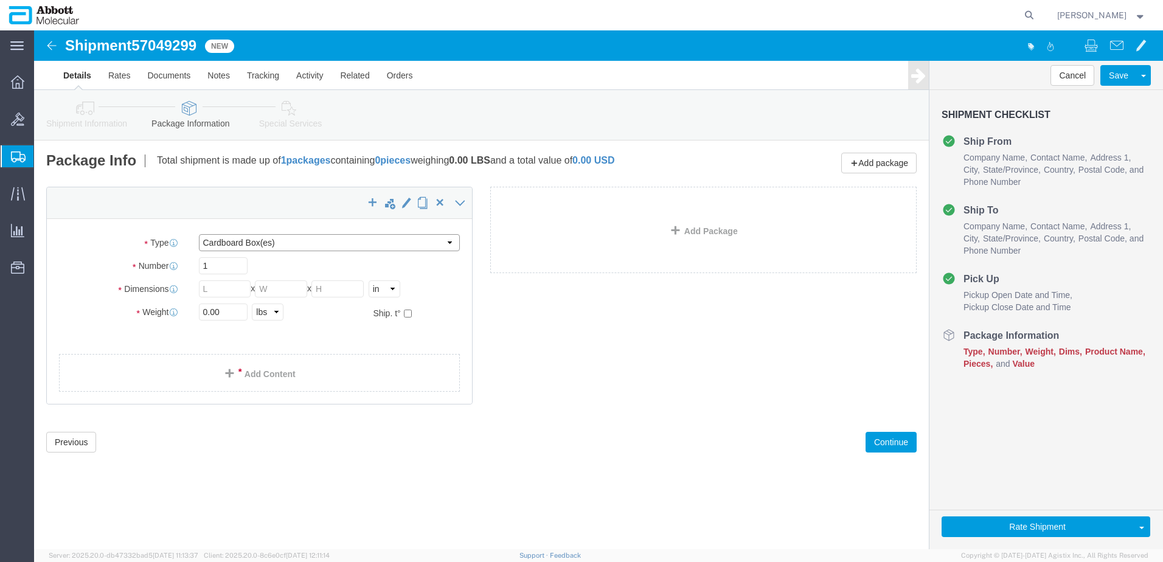
drag, startPoint x: 294, startPoint y: 214, endPoint x: 294, endPoint y: 221, distance: 7.3
click select "Select Box (B) Box (C) Box (D) Cardboard Box(es) Crate (Instrument) Crate(s) En…"
select select "PSNS"
click select "Select Box (B) Box (C) Box (D) Cardboard Box(es) Crate (Instrument) Crate(s) En…"
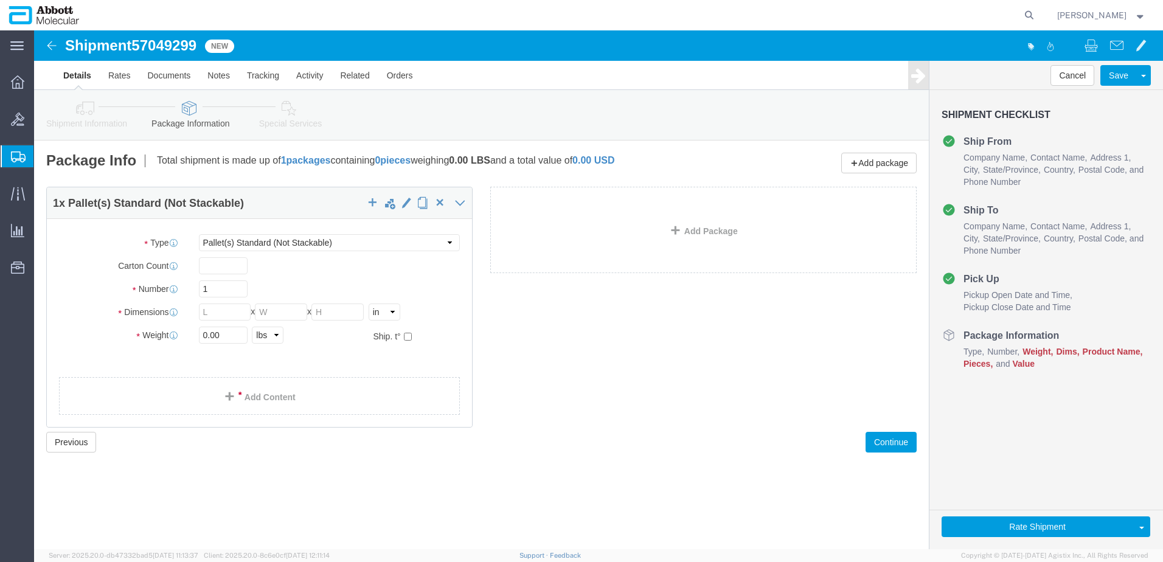
click div "1 x Pallet(s) Standard (Not Stackable) Package Type Select Box (B) Box (C) Box …"
drag, startPoint x: 0, startPoint y: 294, endPoint x: 15, endPoint y: 261, distance: 36.2
click div "Package Type Select Box (B) Box (C) Box (D) Cardboard Box(es) Crate (Instrument…"
type input "23"
type input "48"
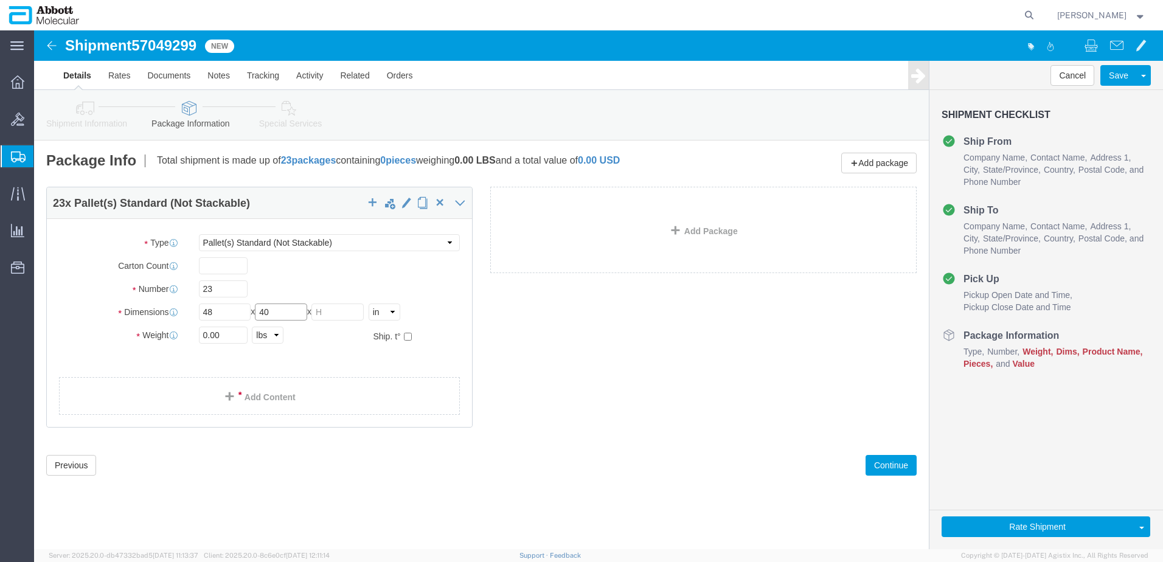
type input "40"
type input "42"
type input "8827"
click input "checkbox"
checkbox input "true"
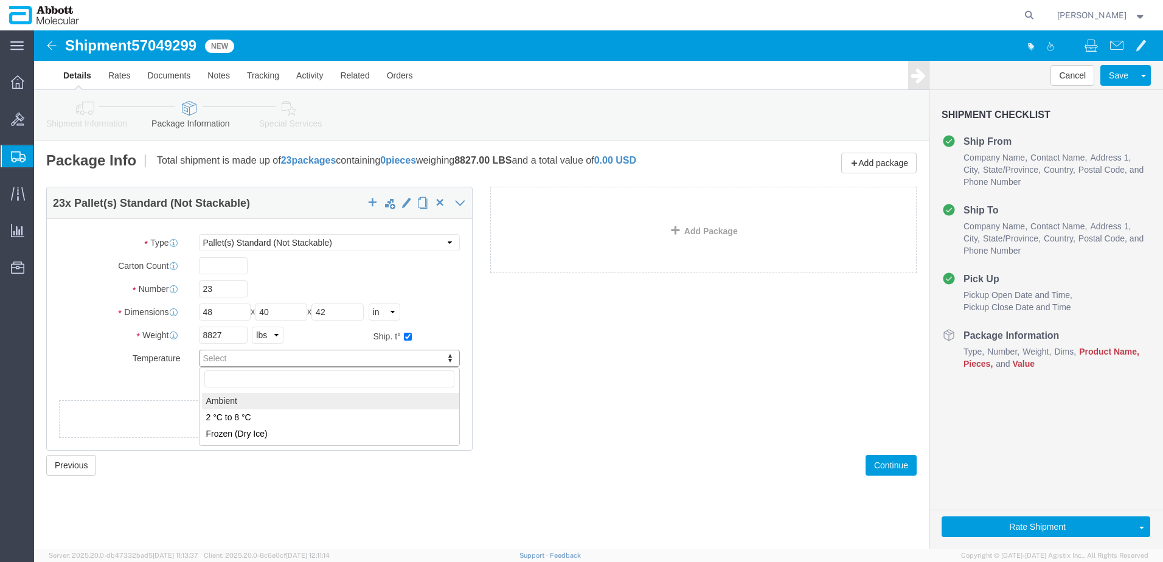
type input "AMBIENT"
click link "Add Content"
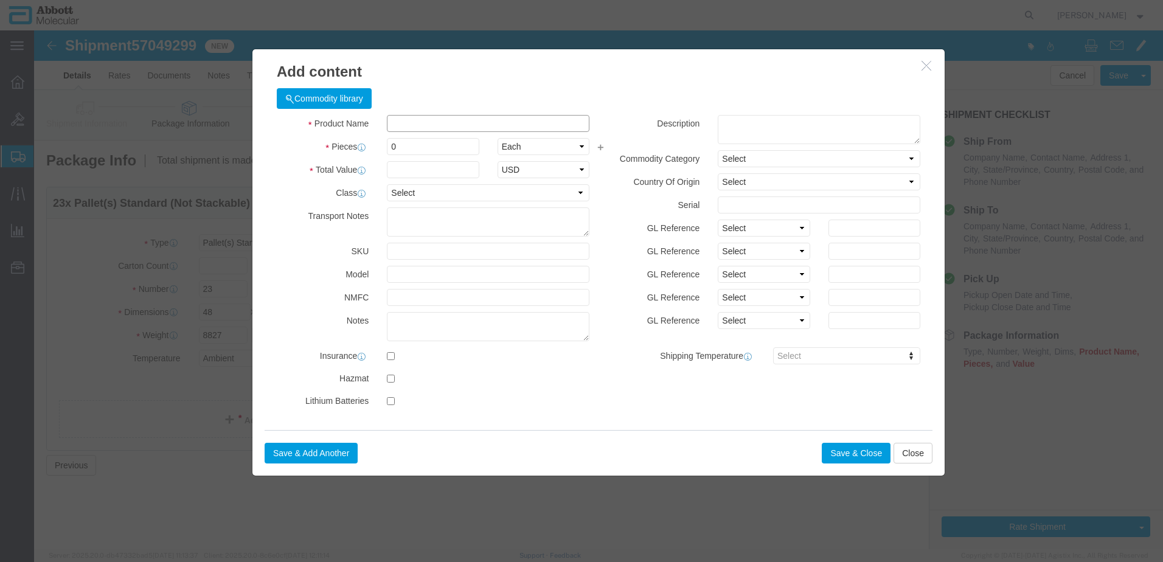
click input "text"
paste input "10005457"
click h3 "Add content"
paste input "09N0201"
type input "09N020"
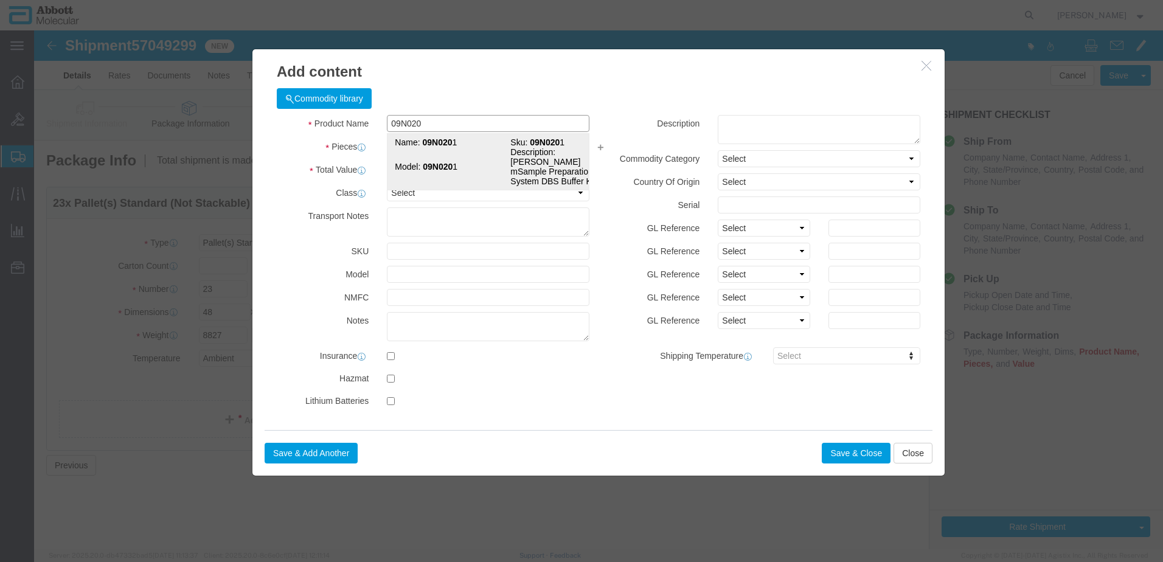
click td "Name: 09N020 1"
checkbox input "true"
type input "1"
select select "USD"
select select "US"
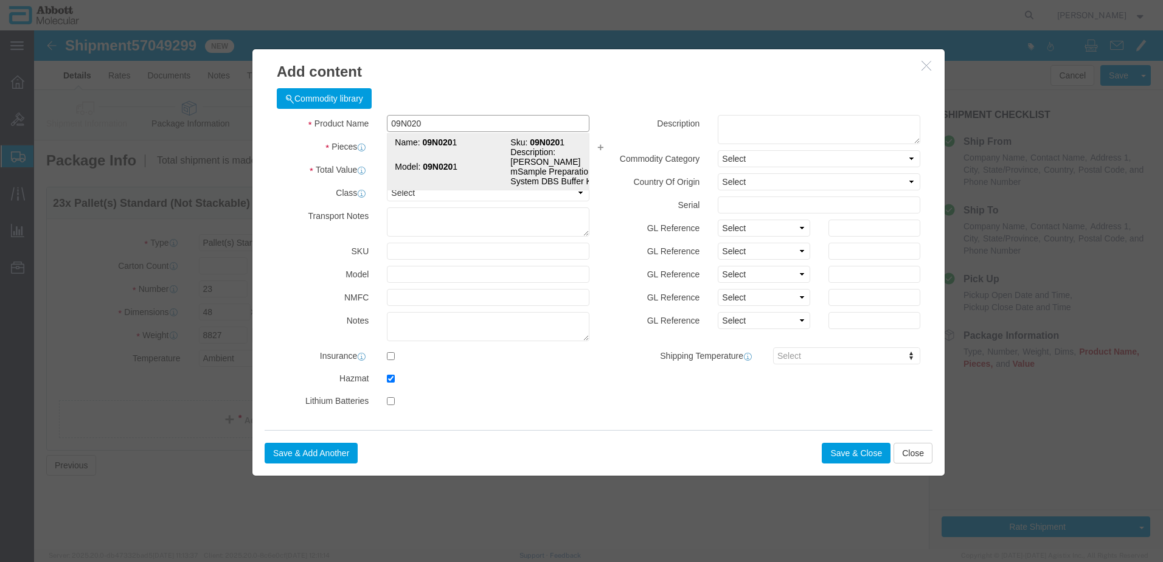
type input "CORROSIVE LIQUID, N.O.S. (GUANIDINE THIOCYANATE SOLUTION)"
type input "1760"
select select "8 Corrosive"
select select "III"
select select "BOXES"
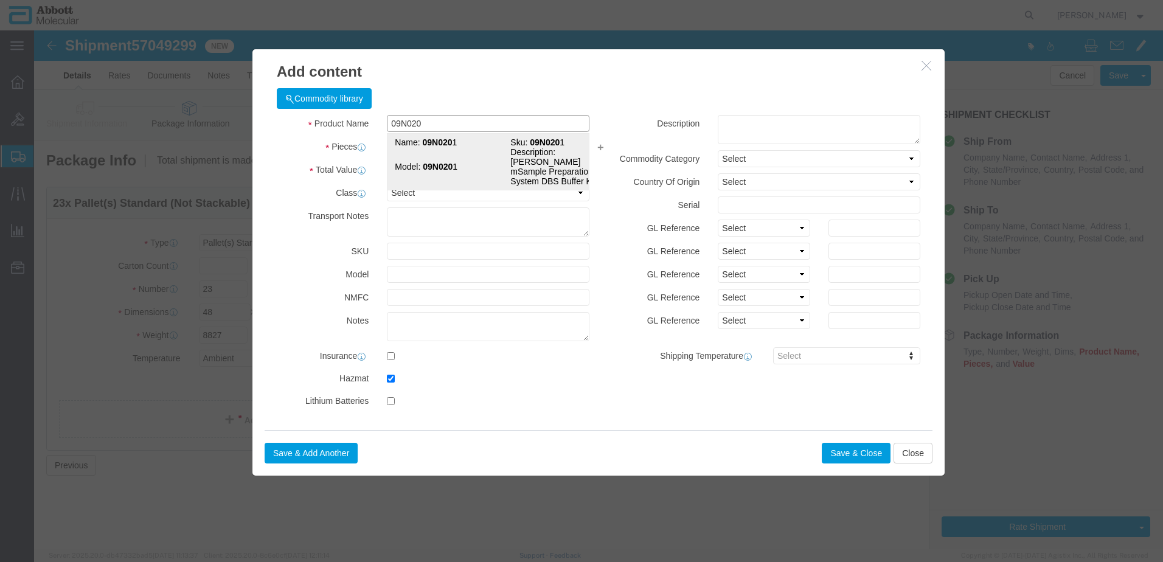
select select "FIBERBOARD"
type input "[PERSON_NAME] Molecular"
type input "[PERSON_NAME]"
type input "[PHONE_NUMBER]"
type input "09N0201"
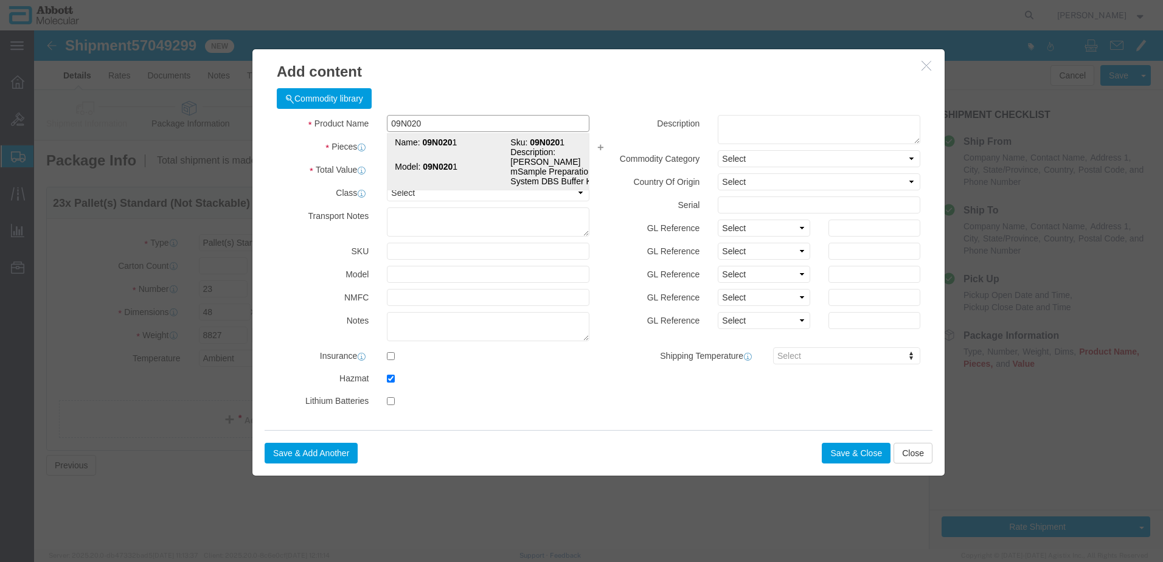
type input "09N0201"
type textarea "[PERSON_NAME] mSample Preparation System DBS Buffer Kit"
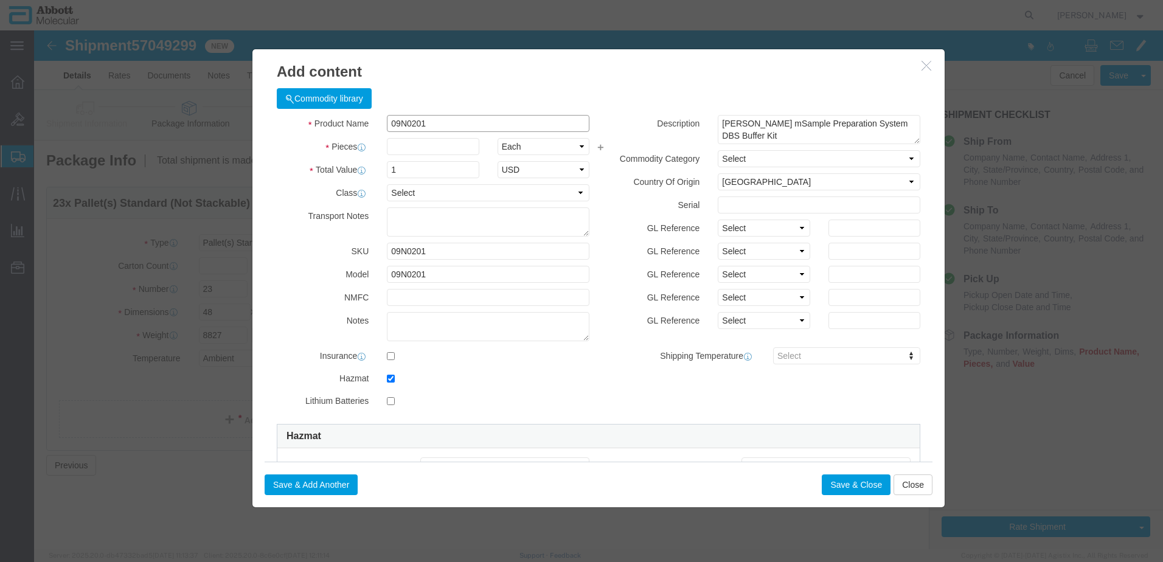
type input "09N0201"
type input "11040"
click select "Select Account Type Activity ID Airline Appointment Number ASN Batch Number Bil…"
click h3 "Add content"
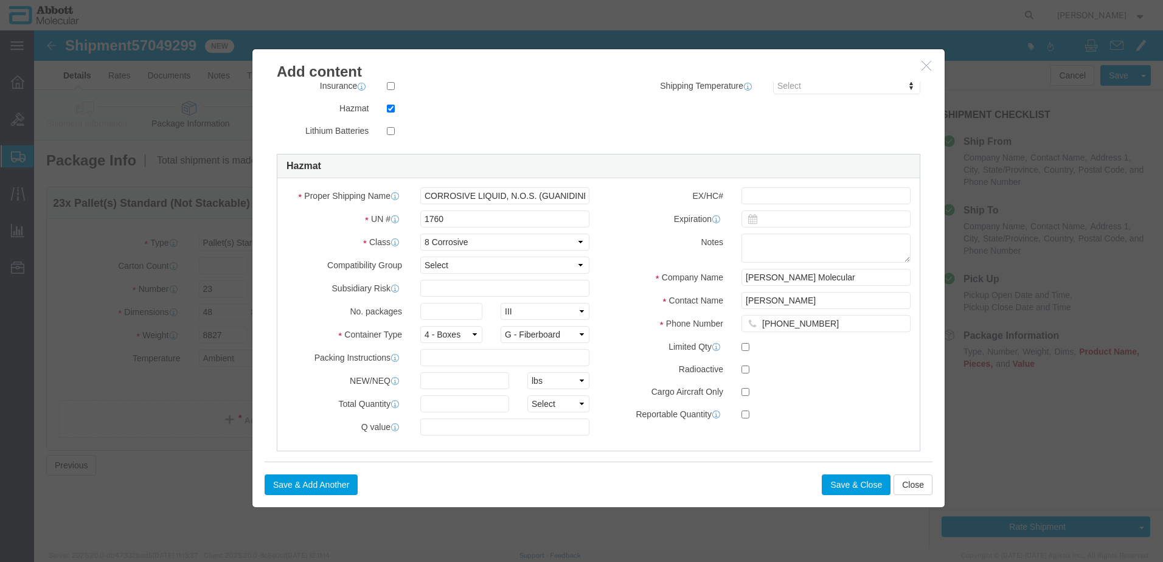
scroll to position [287, 0]
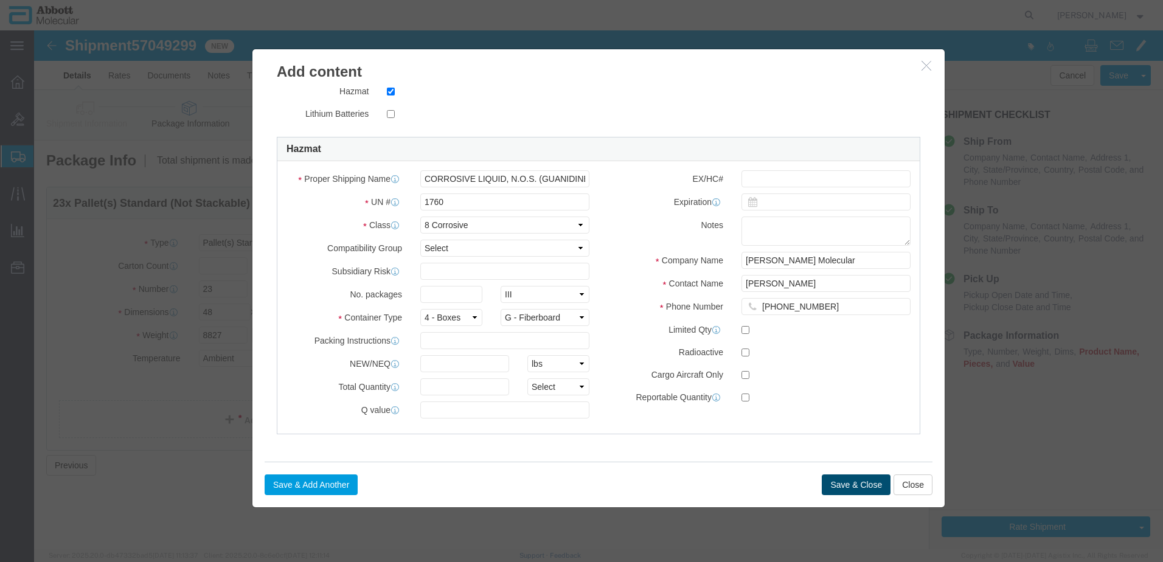
click button "Save & Close"
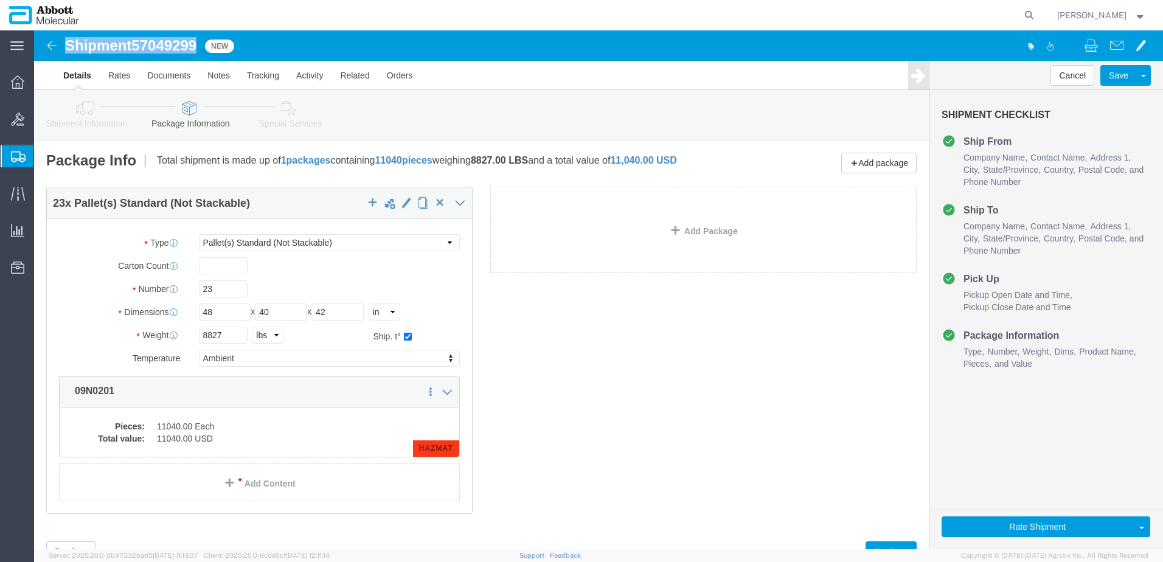
drag, startPoint x: 33, startPoint y: 15, endPoint x: 163, endPoint y: 9, distance: 129.7
click h1 "Shipment 57049299"
copy h1 "Shipment 57049299"
click button "Rate Shipment"
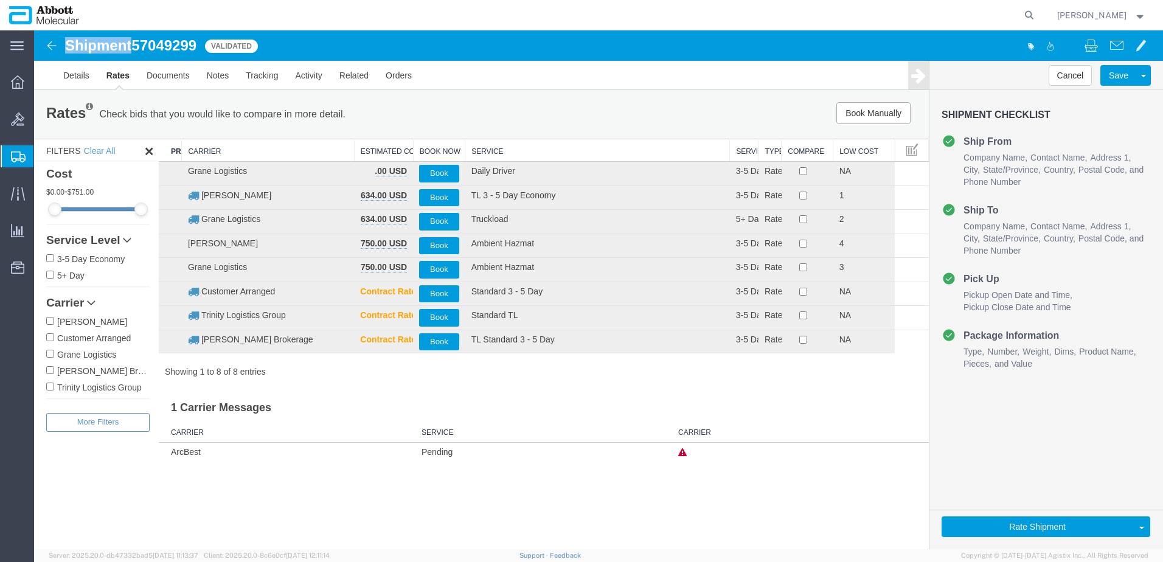
click at [49, 337] on input "Customer Arranged" at bounding box center [50, 337] width 8 height 8
checkbox input "true"
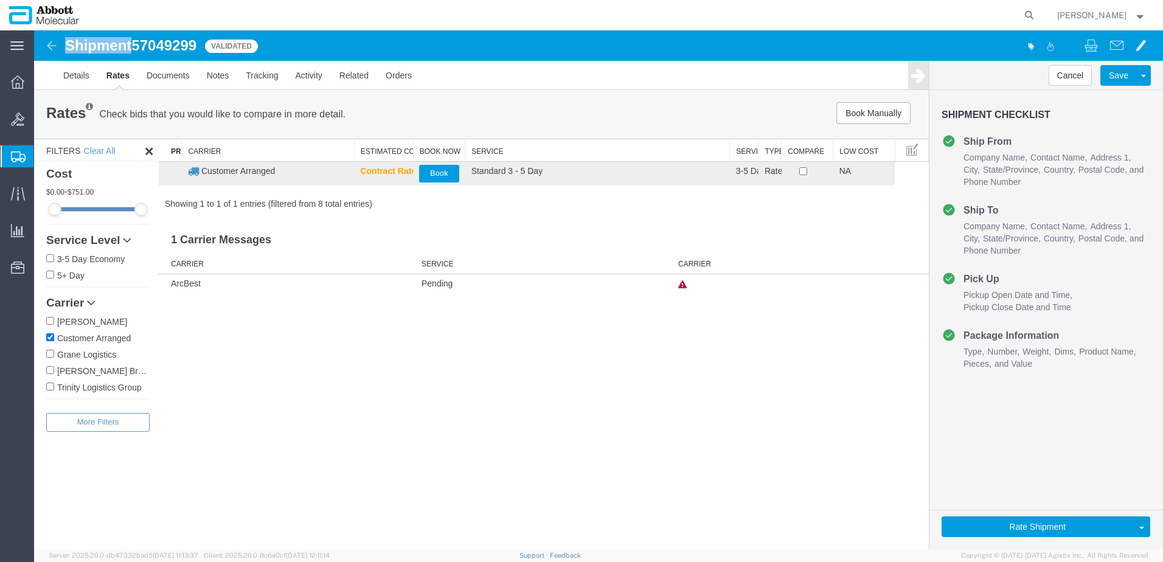
click at [49, 322] on input "[PERSON_NAME]" at bounding box center [50, 321] width 8 height 8
checkbox input "true"
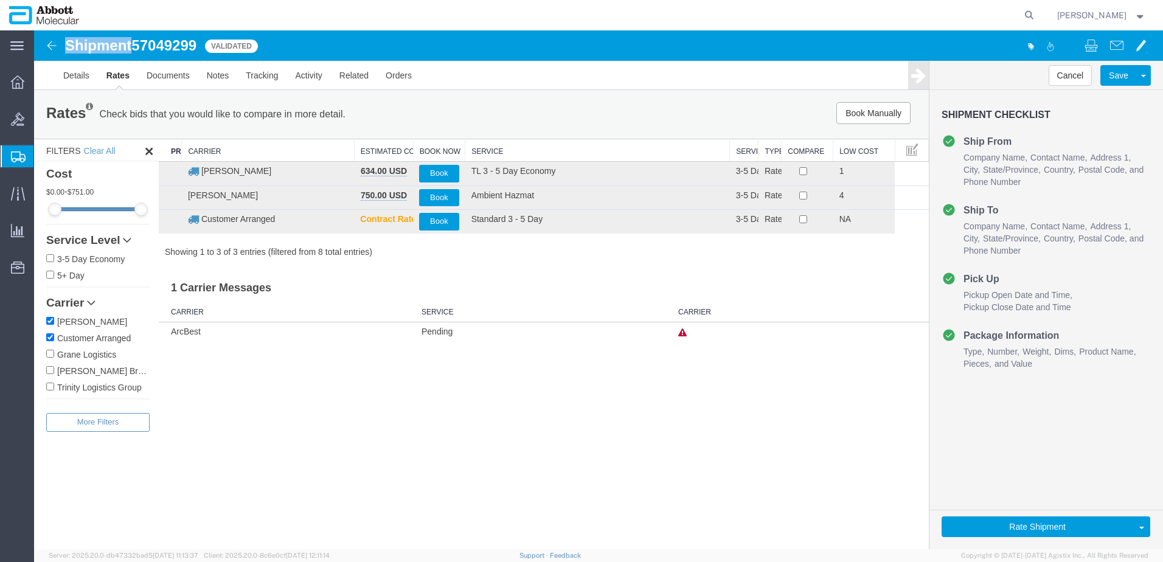
click at [49, 339] on input "Customer Arranged" at bounding box center [50, 337] width 8 height 8
checkbox input "false"
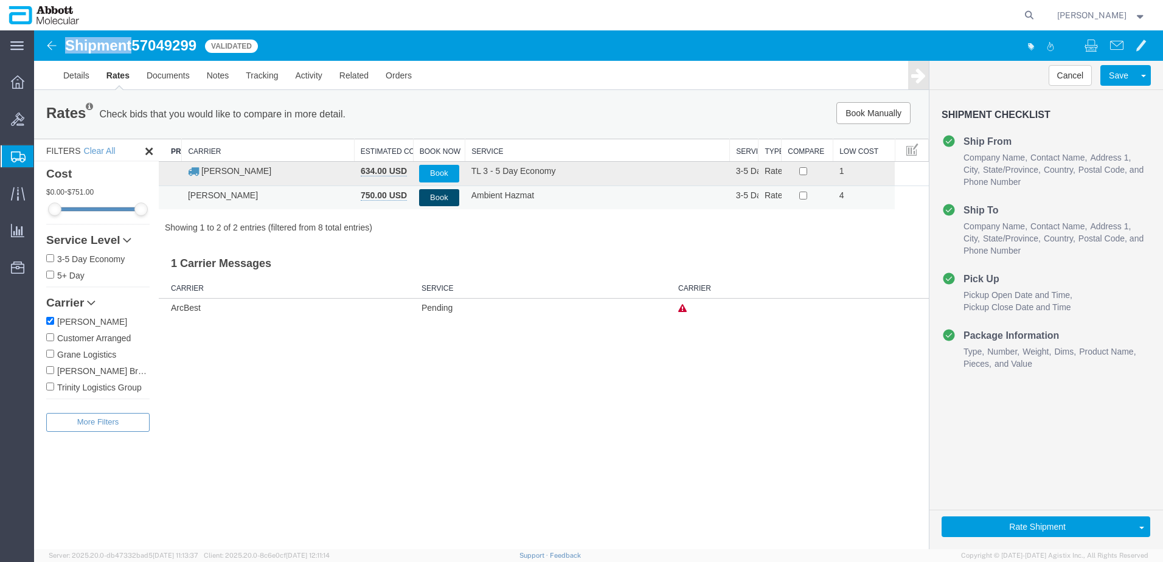
click at [442, 203] on button "Book" at bounding box center [439, 198] width 40 height 18
